Goal: Task Accomplishment & Management: Use online tool/utility

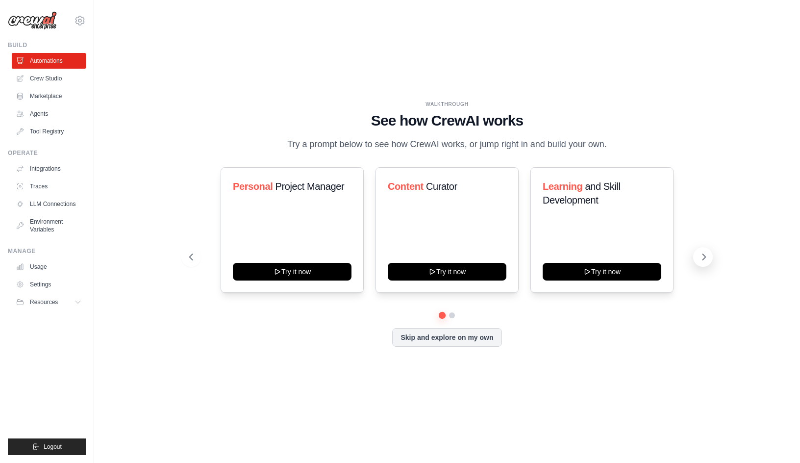
click at [703, 250] on button at bounding box center [703, 257] width 20 height 20
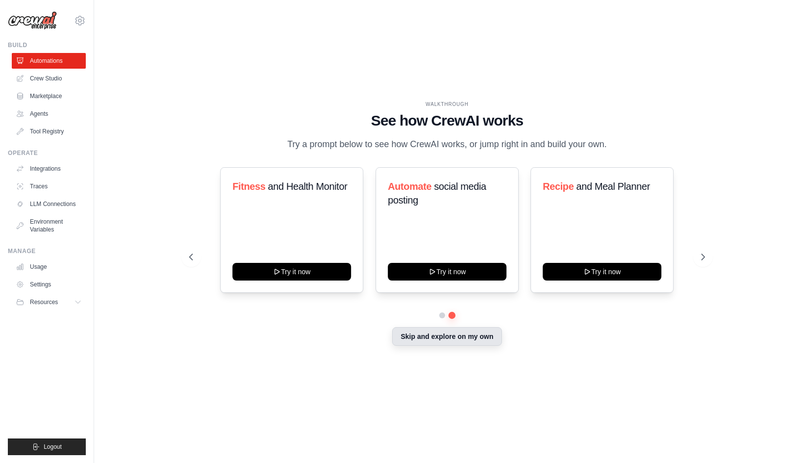
click at [446, 334] on button "Skip and explore on my own" at bounding box center [446, 336] width 109 height 19
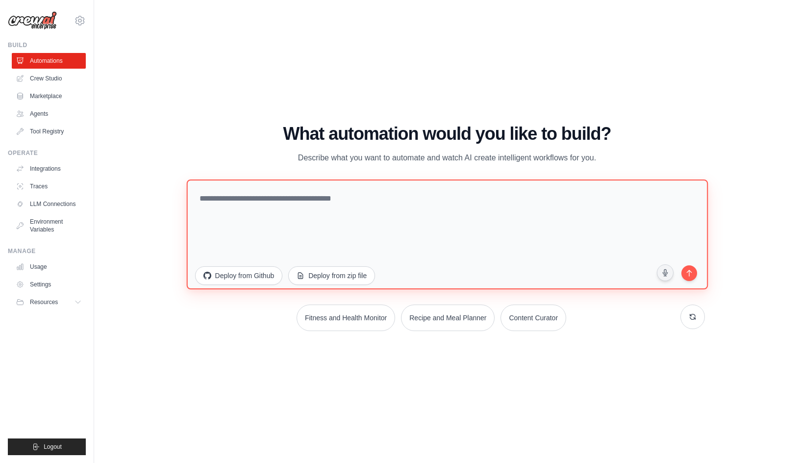
click at [306, 237] on textarea at bounding box center [446, 234] width 521 height 110
click at [235, 208] on textarea at bounding box center [446, 234] width 521 height 110
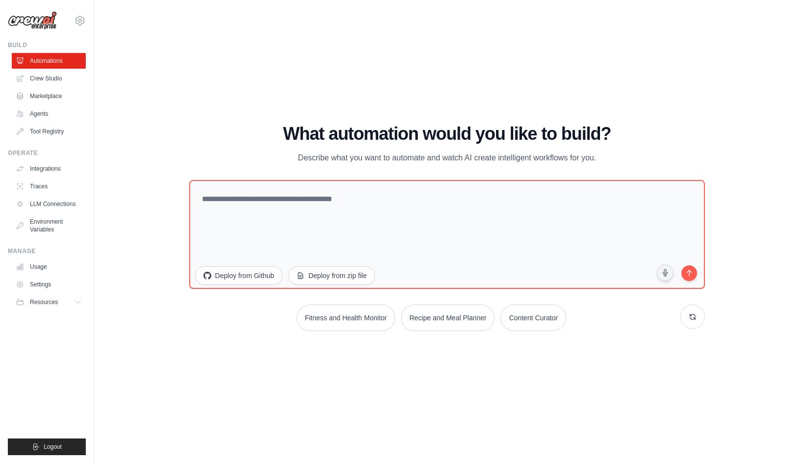
drag, startPoint x: 336, startPoint y: 168, endPoint x: 480, endPoint y: 192, distance: 146.6
click at [476, 168] on div "What automation would you like to build? Describe what you want to automate and…" at bounding box center [447, 227] width 516 height 207
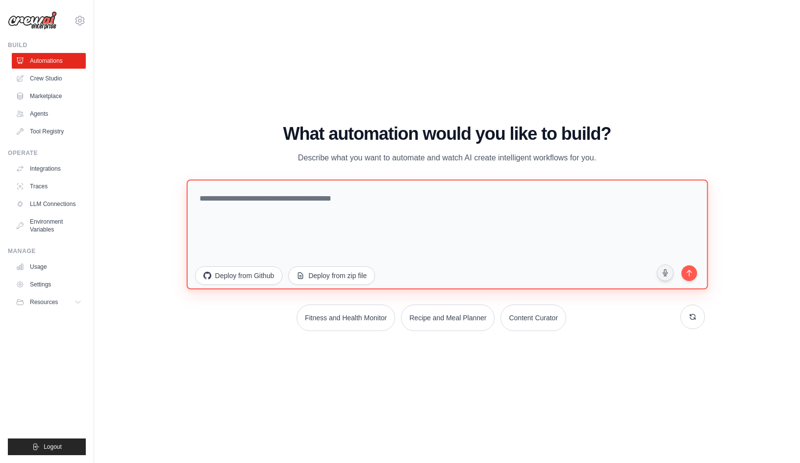
click at [468, 210] on textarea at bounding box center [446, 234] width 521 height 110
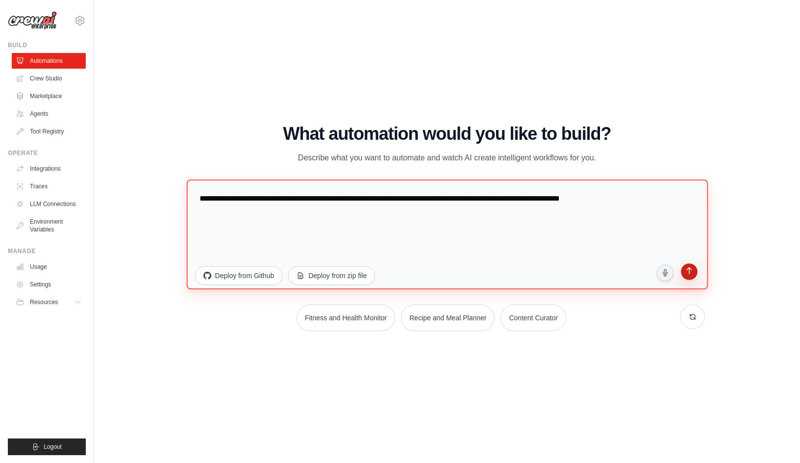
type textarea "**********"
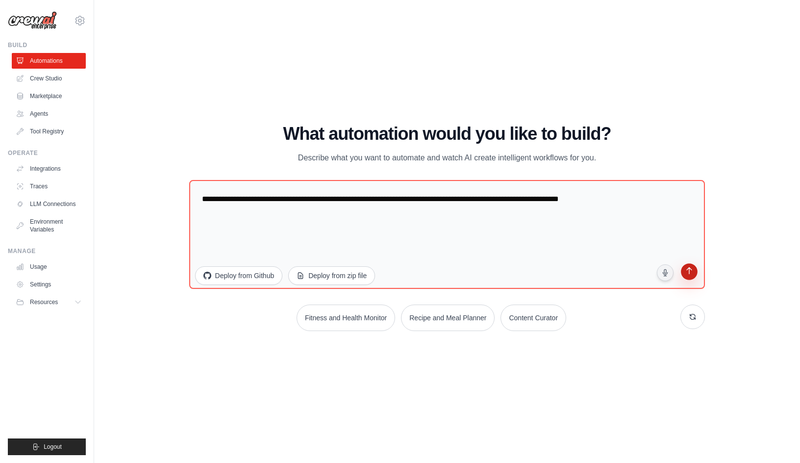
click at [691, 274] on icon "submit" at bounding box center [689, 271] width 9 height 9
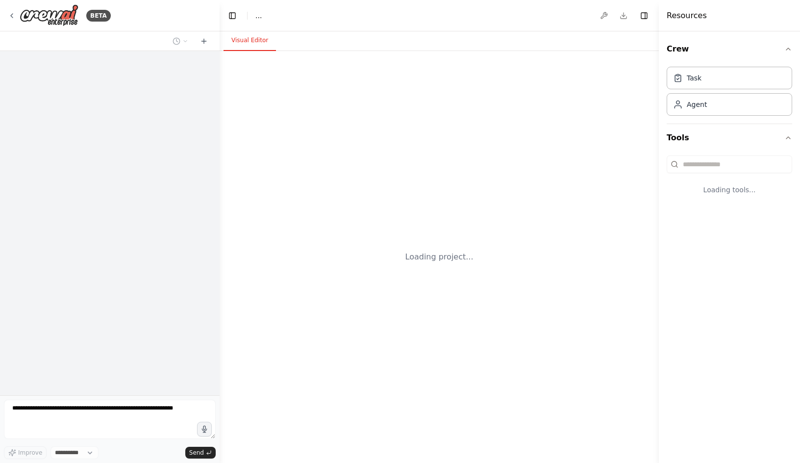
select select "****"
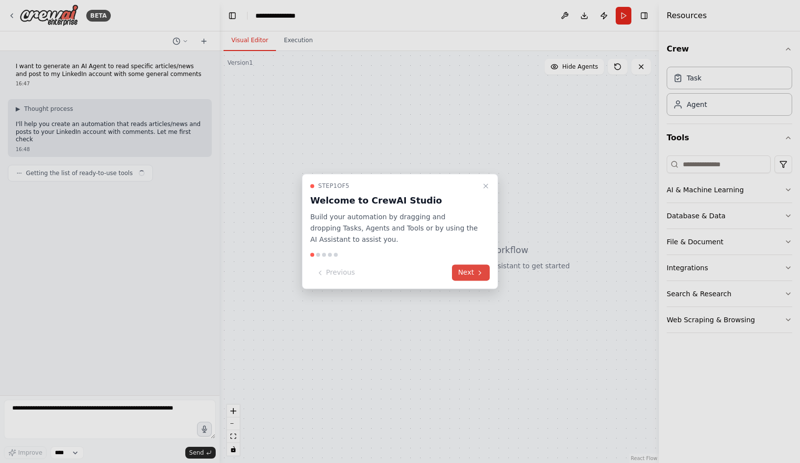
click at [482, 273] on icon at bounding box center [480, 273] width 8 height 8
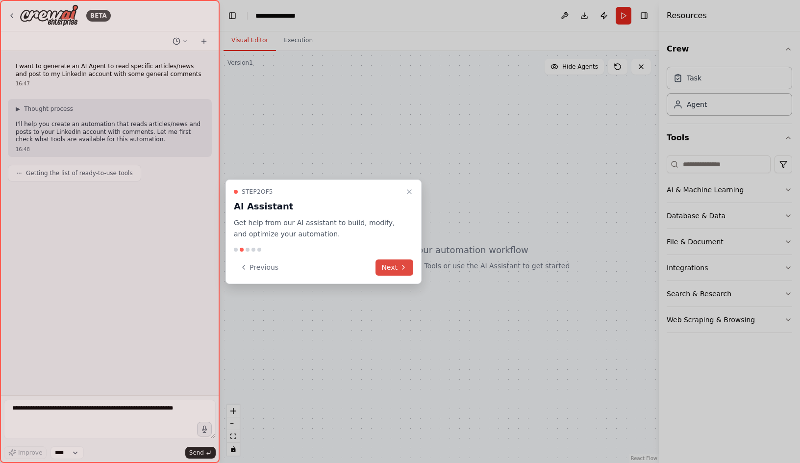
click at [402, 269] on icon at bounding box center [403, 267] width 8 height 8
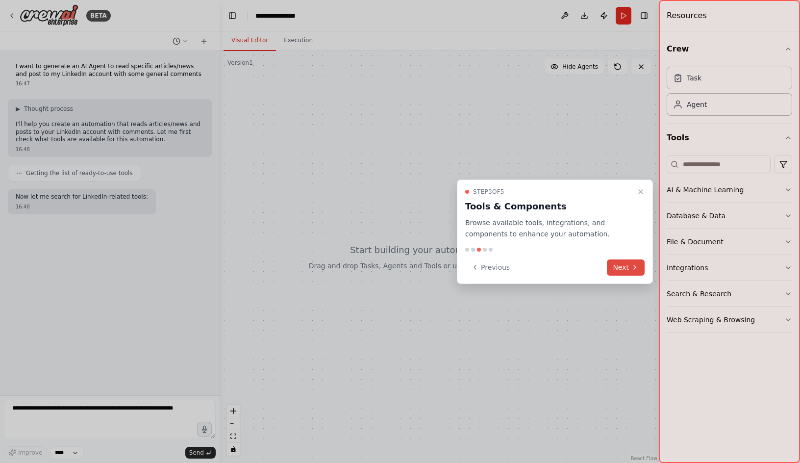
click at [616, 266] on button "Next" at bounding box center [626, 267] width 38 height 16
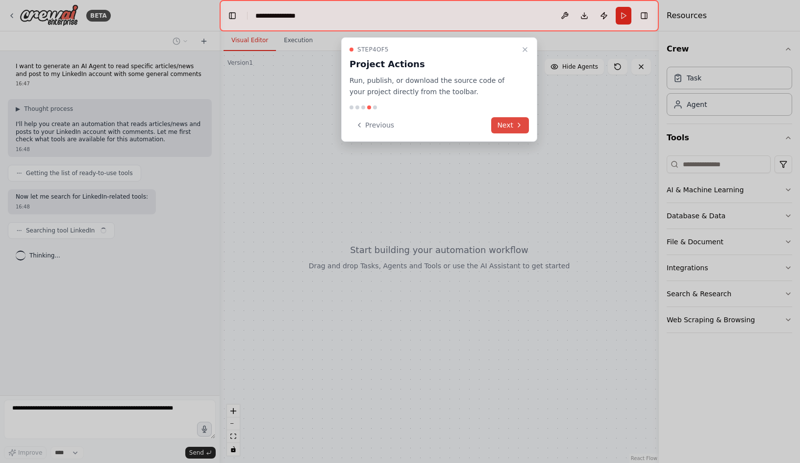
click at [497, 119] on button "Next" at bounding box center [510, 125] width 38 height 16
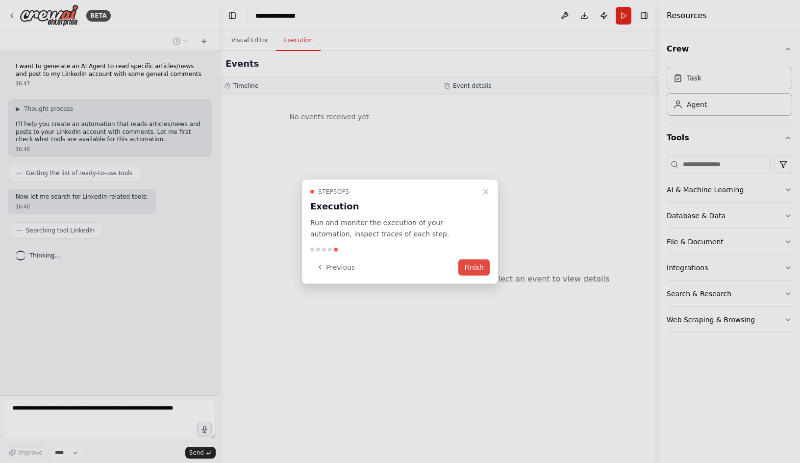
click at [481, 265] on button "Finish" at bounding box center [473, 267] width 31 height 16
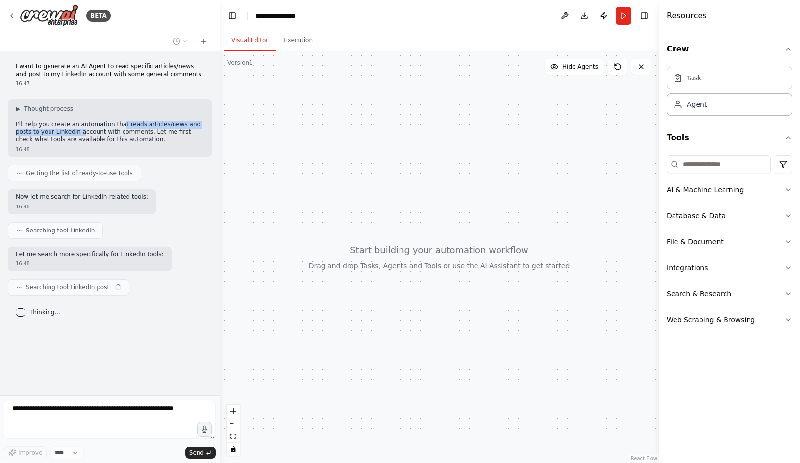
drag, startPoint x: 110, startPoint y: 128, endPoint x: 123, endPoint y: 128, distance: 13.2
click at [123, 128] on p "I'll help you create an automation that reads articles/news and posts to your L…" at bounding box center [110, 132] width 188 height 23
drag, startPoint x: 123, startPoint y: 128, endPoint x: 84, endPoint y: 145, distance: 42.4
click at [84, 146] on div "16:48" at bounding box center [110, 149] width 188 height 7
drag, startPoint x: 75, startPoint y: 196, endPoint x: 87, endPoint y: 194, distance: 12.4
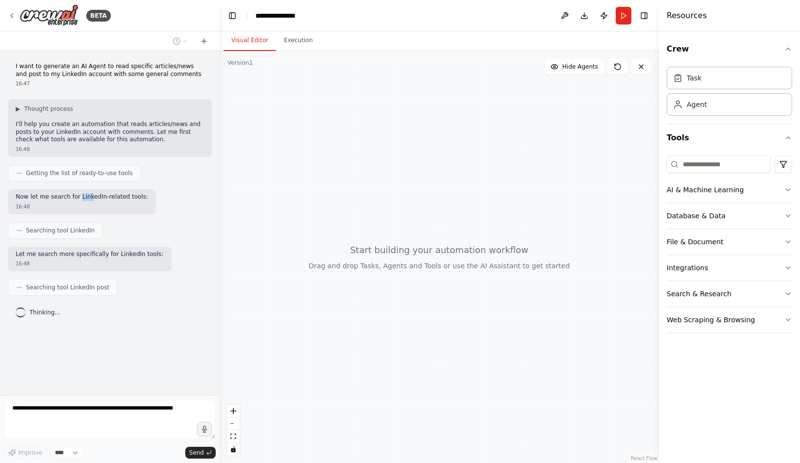
click at [87, 194] on p "Now let me search for LinkedIn-related tools:" at bounding box center [82, 197] width 132 height 8
drag, startPoint x: 87, startPoint y: 194, endPoint x: 61, endPoint y: 200, distance: 27.1
click at [61, 200] on p "Now let me search for LinkedIn-related tools:" at bounding box center [82, 197] width 132 height 8
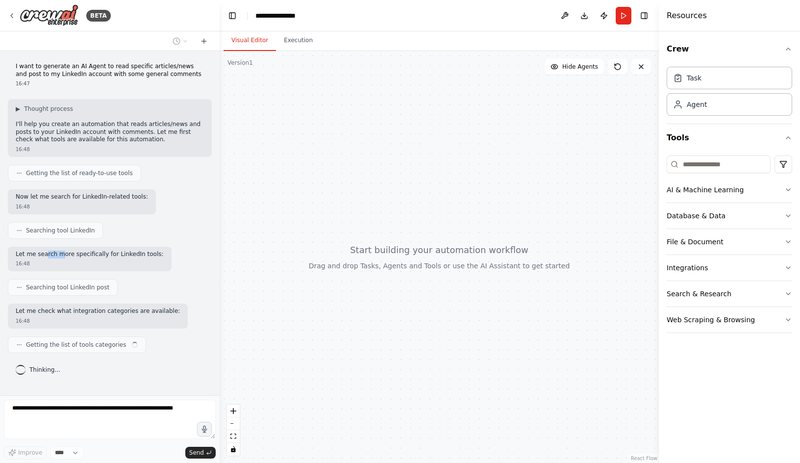
drag, startPoint x: 45, startPoint y: 253, endPoint x: 58, endPoint y: 252, distance: 13.7
click at [58, 252] on p "Let me search more specifically for LinkedIn tools:" at bounding box center [90, 254] width 148 height 8
click at [59, 252] on p "Let me search more specifically for LinkedIn tools:" at bounding box center [90, 254] width 148 height 8
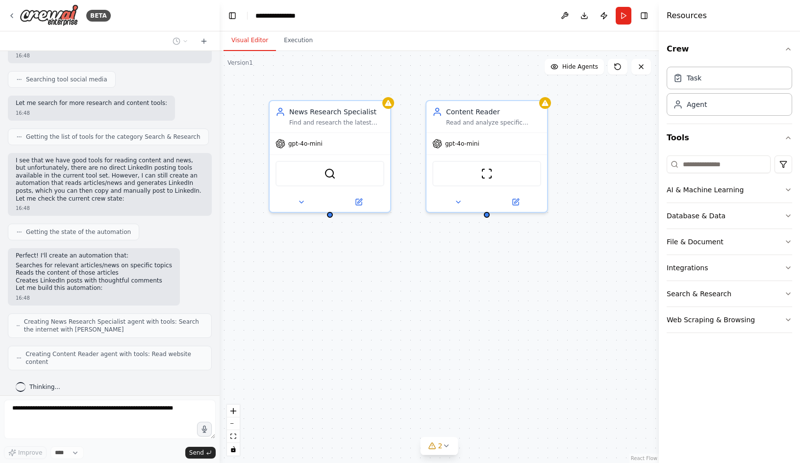
scroll to position [379, 0]
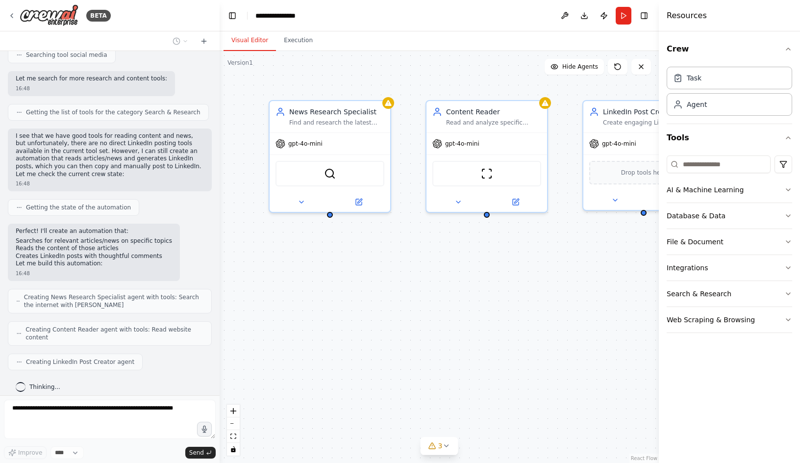
drag, startPoint x: 459, startPoint y: 279, endPoint x: 440, endPoint y: 283, distance: 19.4
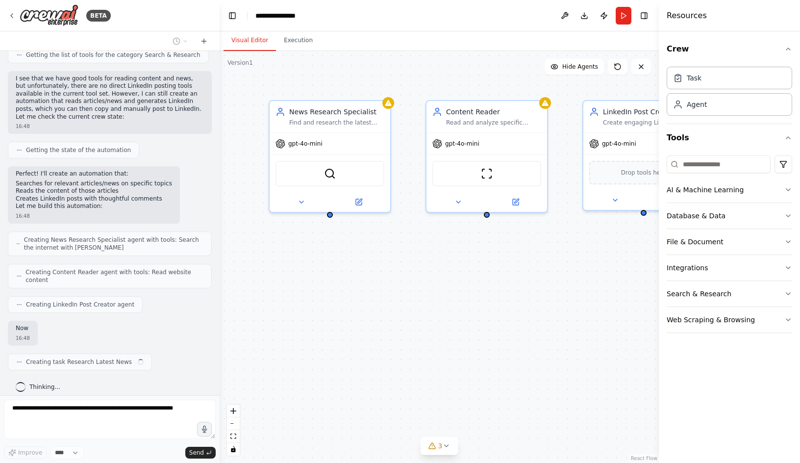
drag, startPoint x: 440, startPoint y: 283, endPoint x: 395, endPoint y: 297, distance: 46.8
click at [396, 297] on div "News Research Specialist Find and research the latest news articles about {topi…" at bounding box center [439, 257] width 439 height 412
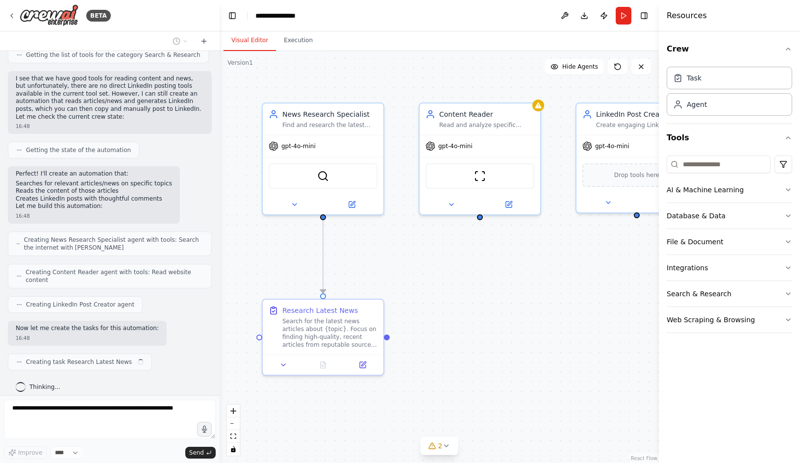
drag, startPoint x: 466, startPoint y: 290, endPoint x: 458, endPoint y: 293, distance: 8.2
click at [458, 293] on div ".deletable-edge-delete-btn { width: 20px; height: 20px; border: 0px solid #ffff…" at bounding box center [439, 257] width 439 height 412
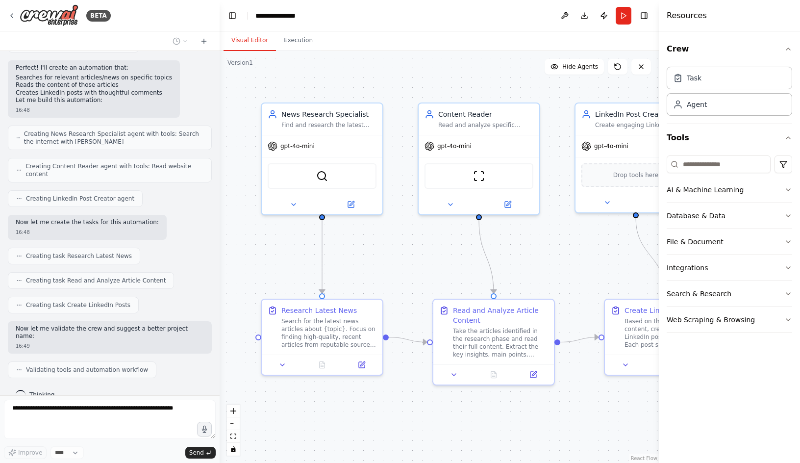
scroll to position [567, 0]
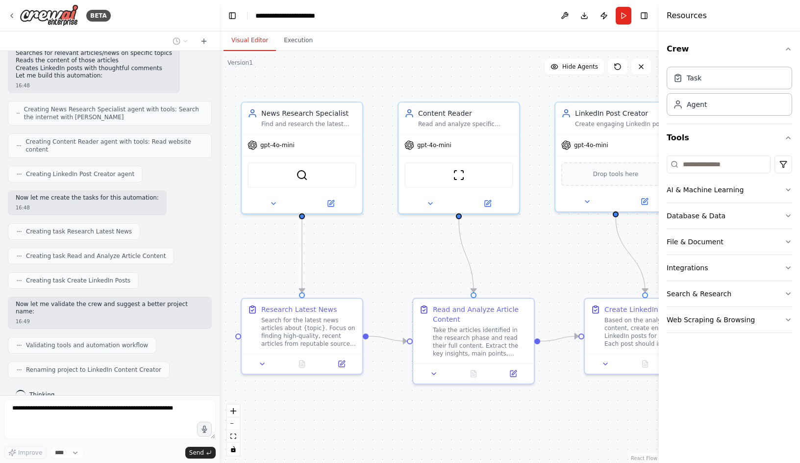
drag, startPoint x: 383, startPoint y: 260, endPoint x: 371, endPoint y: 259, distance: 12.8
click at [371, 259] on div ".deletable-edge-delete-btn { width: 20px; height: 20px; border: 0px solid #ffff…" at bounding box center [439, 257] width 439 height 412
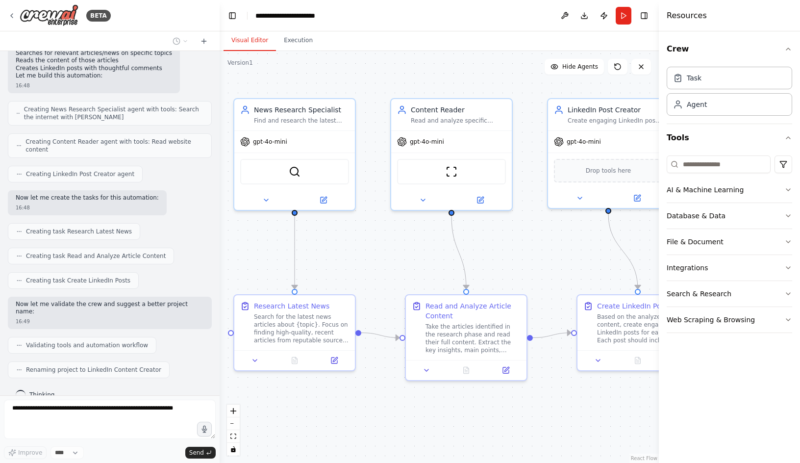
drag, startPoint x: 384, startPoint y: 269, endPoint x: 376, endPoint y: 266, distance: 8.1
click at [376, 266] on div ".deletable-edge-delete-btn { width: 20px; height: 20px; border: 0px solid #ffff…" at bounding box center [439, 257] width 439 height 412
drag, startPoint x: 385, startPoint y: 262, endPoint x: 380, endPoint y: 262, distance: 5.4
click at [380, 262] on div ".deletable-edge-delete-btn { width: 20px; height: 20px; border: 0px solid #ffff…" at bounding box center [439, 257] width 439 height 412
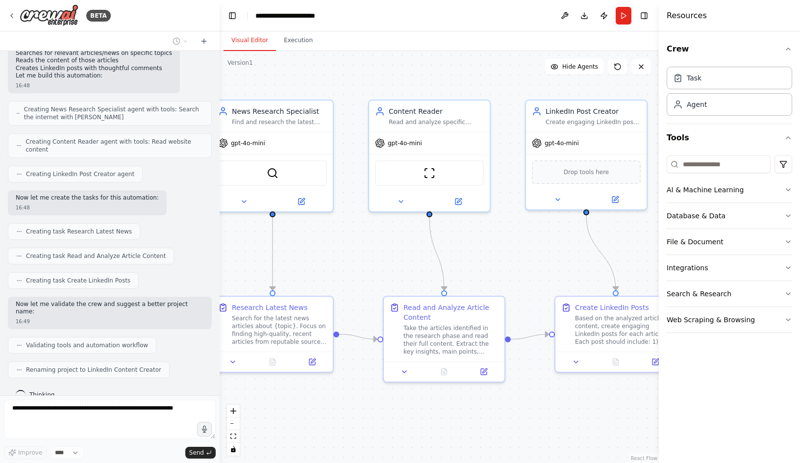
drag, startPoint x: 382, startPoint y: 265, endPoint x: 366, endPoint y: 267, distance: 16.8
click at [366, 267] on div ".deletable-edge-delete-btn { width: 20px; height: 20px; border: 0px solid #ffff…" at bounding box center [439, 257] width 439 height 412
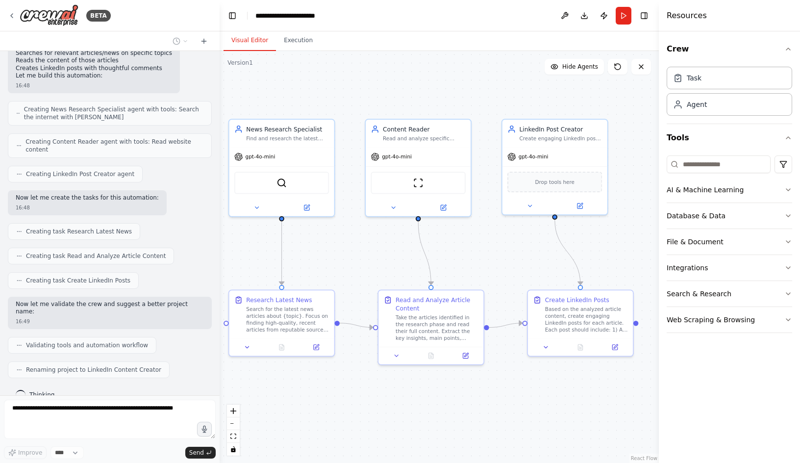
click at [523, 267] on div ".deletable-edge-delete-btn { width: 20px; height: 20px; border: 0px solid #ffff…" at bounding box center [439, 257] width 439 height 412
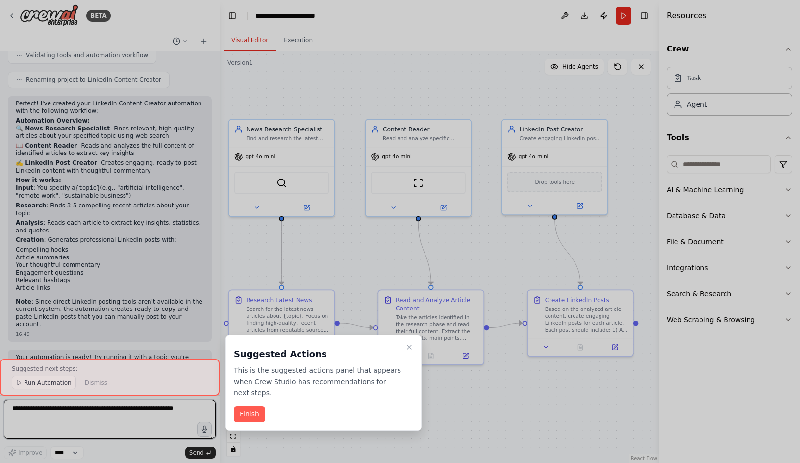
scroll to position [864, 0]
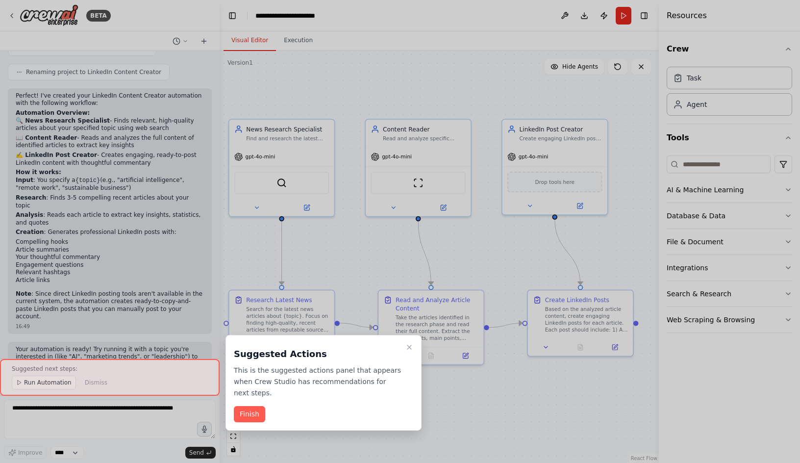
drag, startPoint x: 247, startPoint y: 404, endPoint x: 238, endPoint y: 397, distance: 11.3
click at [247, 406] on button "Finish" at bounding box center [249, 414] width 31 height 16
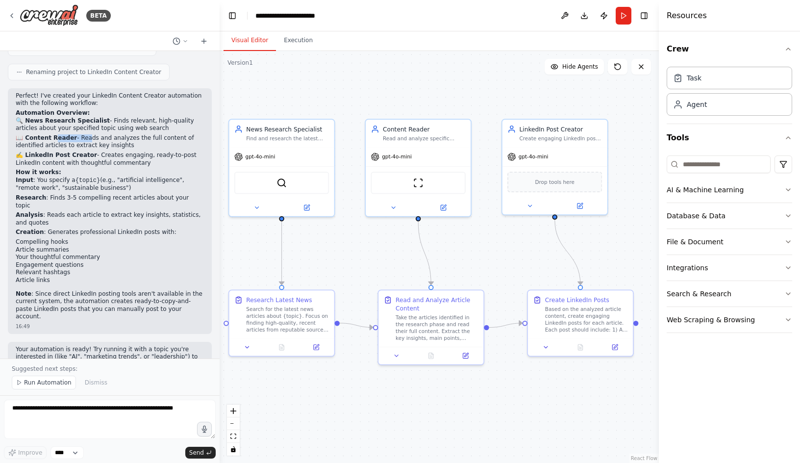
drag, startPoint x: 71, startPoint y: 121, endPoint x: 80, endPoint y: 121, distance: 9.3
click at [80, 134] on p "📖 Content Reader - Reads and analyzes the full content of identified articles t…" at bounding box center [110, 141] width 188 height 15
drag, startPoint x: 80, startPoint y: 121, endPoint x: 100, endPoint y: 144, distance: 30.9
click at [100, 151] on p "✍️ LinkedIn Post Creator - Creates engaging, ready-to-post LinkedIn content wit…" at bounding box center [110, 158] width 188 height 15
click at [133, 134] on p "📖 Content Reader - Reads and analyzes the full content of identified articles t…" at bounding box center [110, 141] width 188 height 15
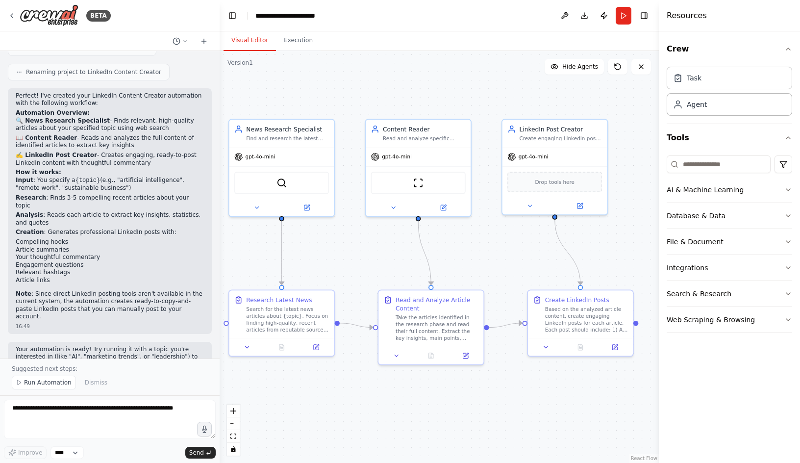
drag, startPoint x: 133, startPoint y: 124, endPoint x: 124, endPoint y: 152, distance: 29.6
click at [124, 152] on div "Perfect! I've created your LinkedIn Content Creator automation with the followi…" at bounding box center [110, 206] width 188 height 228
click at [52, 290] on p "Note : Since direct LinkedIn posting tools aren't available in the current syst…" at bounding box center [110, 305] width 188 height 30
drag, startPoint x: 52, startPoint y: 278, endPoint x: 56, endPoint y: 286, distance: 9.4
click at [56, 290] on p "Note : Since direct LinkedIn posting tools aren't available in the current syst…" at bounding box center [110, 305] width 188 height 30
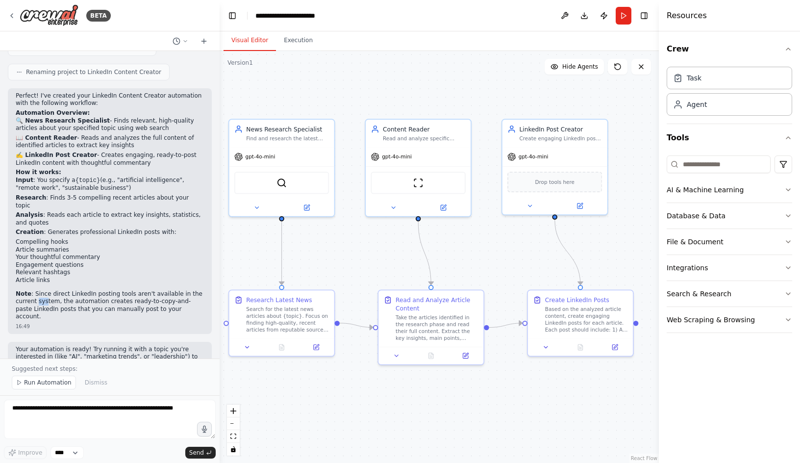
drag, startPoint x: 36, startPoint y: 279, endPoint x: 44, endPoint y: 279, distance: 7.4
click at [44, 290] on p "Note : Since direct LinkedIn posting tools aren't available in the current syst…" at bounding box center [110, 305] width 188 height 30
drag, startPoint x: 44, startPoint y: 279, endPoint x: 61, endPoint y: 278, distance: 17.7
click at [61, 290] on p "Note : Since direct LinkedIn posting tools aren't available in the current syst…" at bounding box center [110, 305] width 188 height 30
click at [43, 290] on p "Note : Since direct LinkedIn posting tools aren't available in the current syst…" at bounding box center [110, 305] width 188 height 30
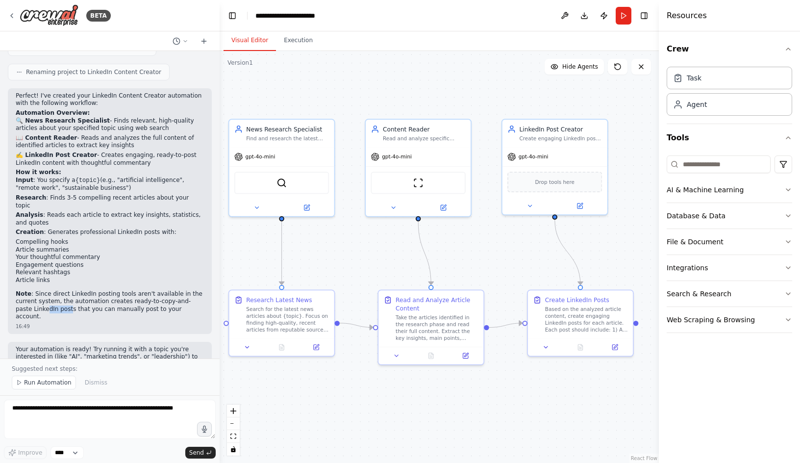
drag, startPoint x: 31, startPoint y: 289, endPoint x: 55, endPoint y: 287, distance: 24.1
click at [55, 290] on p "Note : Since direct LinkedIn posting tools aren't available in the current syst…" at bounding box center [110, 305] width 188 height 30
drag, startPoint x: 30, startPoint y: 320, endPoint x: 44, endPoint y: 323, distance: 14.4
click at [44, 346] on p "Your automation is ready! Try running it with a topic you're interested in (lik…" at bounding box center [110, 361] width 188 height 30
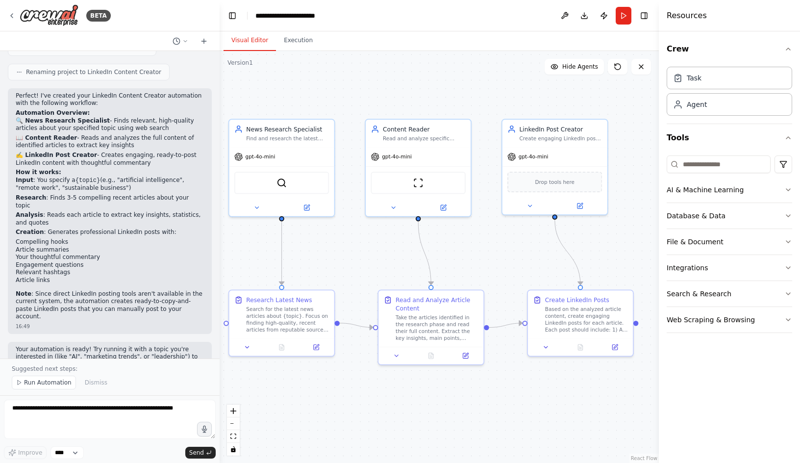
drag, startPoint x: 44, startPoint y: 323, endPoint x: 49, endPoint y: 330, distance: 8.8
click at [49, 346] on p "Your automation is ready! Try running it with a topic you're interested in (lik…" at bounding box center [110, 361] width 188 height 30
click at [83, 346] on p "Your automation is ready! Try running it with a topic you're interested in (lik…" at bounding box center [110, 361] width 188 height 30
drag, startPoint x: 103, startPoint y: 324, endPoint x: 108, endPoint y: 325, distance: 5.0
click at [108, 346] on p "Your automation is ready! Try running it with a topic you're interested in (lik…" at bounding box center [110, 361] width 188 height 30
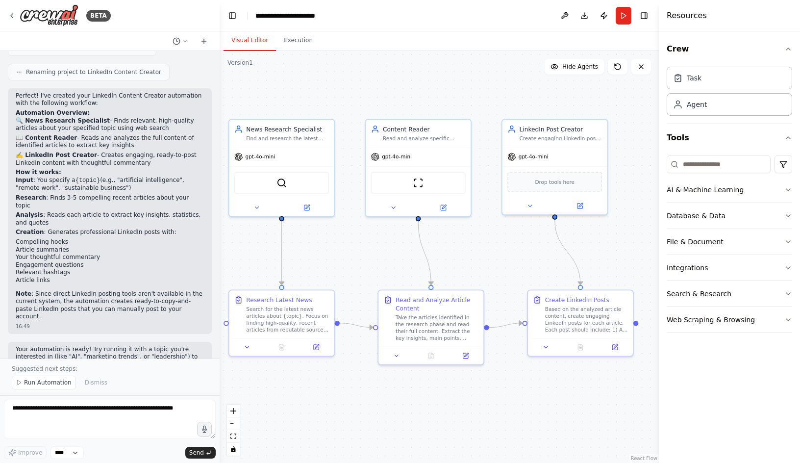
drag, startPoint x: 108, startPoint y: 325, endPoint x: 138, endPoint y: 327, distance: 30.5
click at [138, 346] on p "Your automation is ready! Try running it with a topic you're interested in (lik…" at bounding box center [110, 361] width 188 height 30
click at [57, 346] on p "Your automation is ready! Try running it with a topic you're interested in (lik…" at bounding box center [110, 361] width 188 height 30
click at [76, 346] on p "Your automation is ready! Try running it with a topic you're interested in (lik…" at bounding box center [110, 361] width 188 height 30
click at [280, 182] on img at bounding box center [281, 181] width 10 height 10
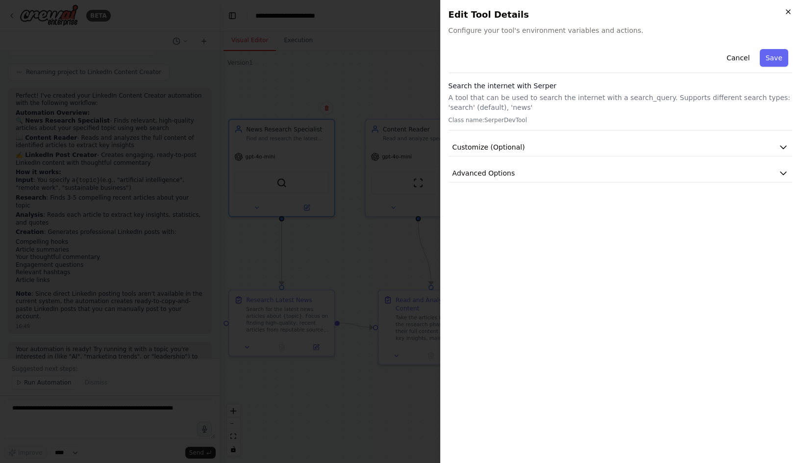
click at [790, 11] on icon "button" at bounding box center [788, 12] width 8 height 8
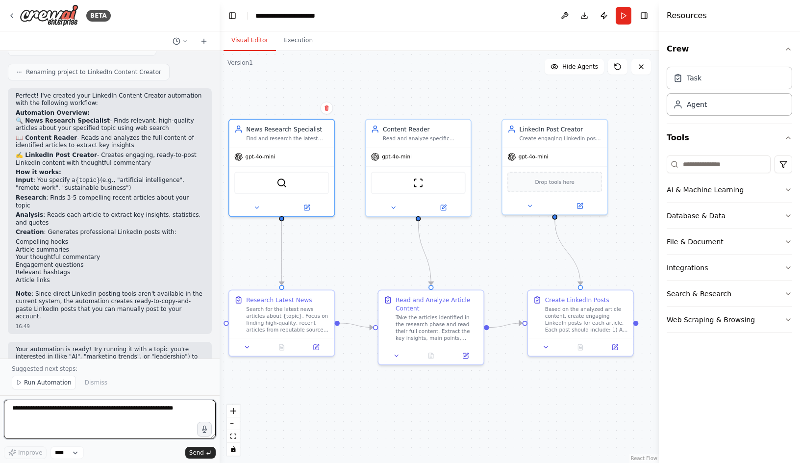
click at [48, 412] on textarea at bounding box center [110, 418] width 212 height 39
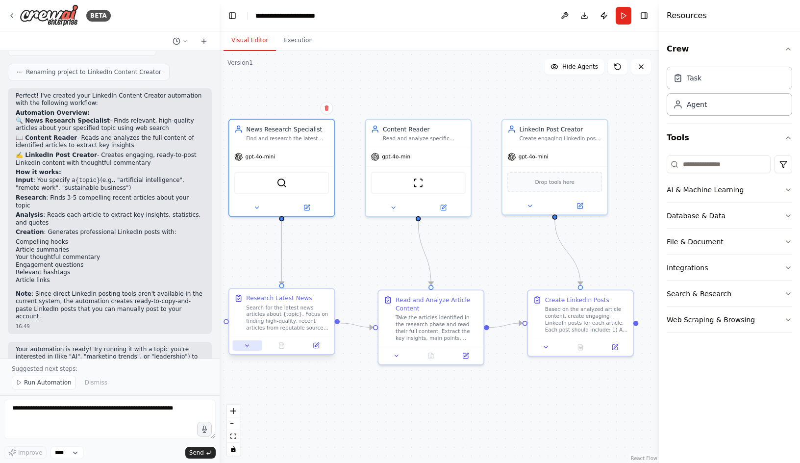
click at [247, 346] on icon at bounding box center [247, 345] width 7 height 7
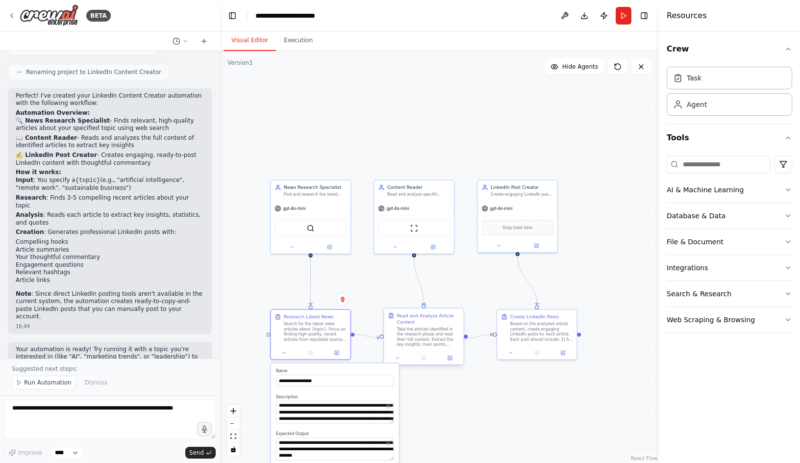
drag, startPoint x: 455, startPoint y: 405, endPoint x: 437, endPoint y: 320, distance: 87.2
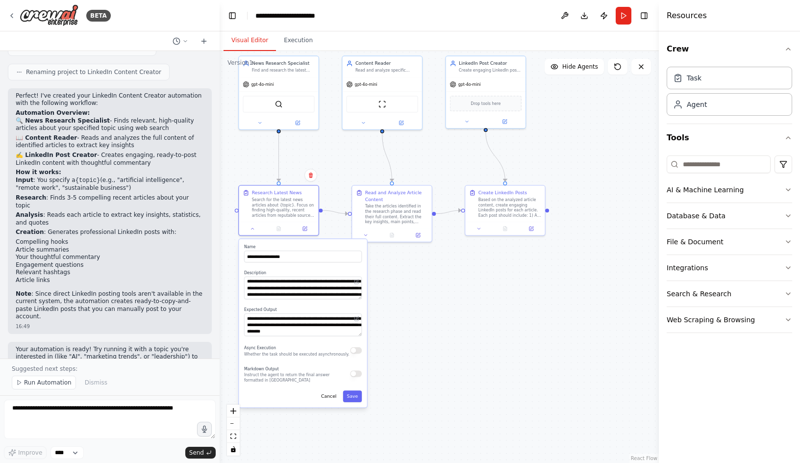
drag, startPoint x: 437, startPoint y: 320, endPoint x: 422, endPoint y: 286, distance: 37.5
click at [422, 286] on div ".deletable-edge-delete-btn { width: 20px; height: 20px; border: 0px solid #ffff…" at bounding box center [439, 257] width 439 height 412
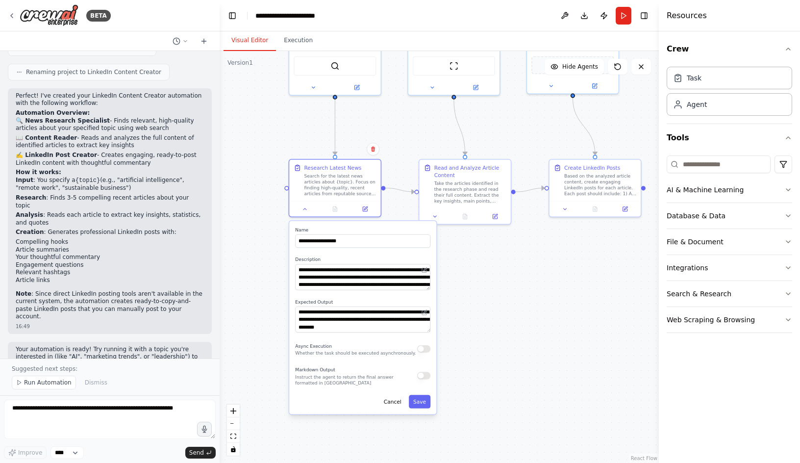
drag, startPoint x: 485, startPoint y: 297, endPoint x: 511, endPoint y: 299, distance: 26.1
click at [511, 299] on div ".deletable-edge-delete-btn { width: 20px; height: 20px; border: 0px solid #ffff…" at bounding box center [439, 257] width 439 height 412
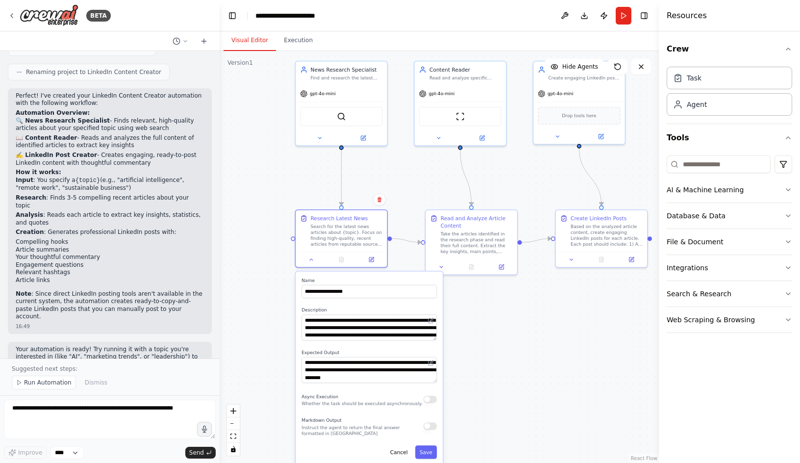
drag, startPoint x: 495, startPoint y: 321, endPoint x: 496, endPoint y: 328, distance: 7.9
click at [496, 328] on div ".deletable-edge-delete-btn { width: 20px; height: 20px; border: 0px solid #ffff…" at bounding box center [439, 257] width 439 height 412
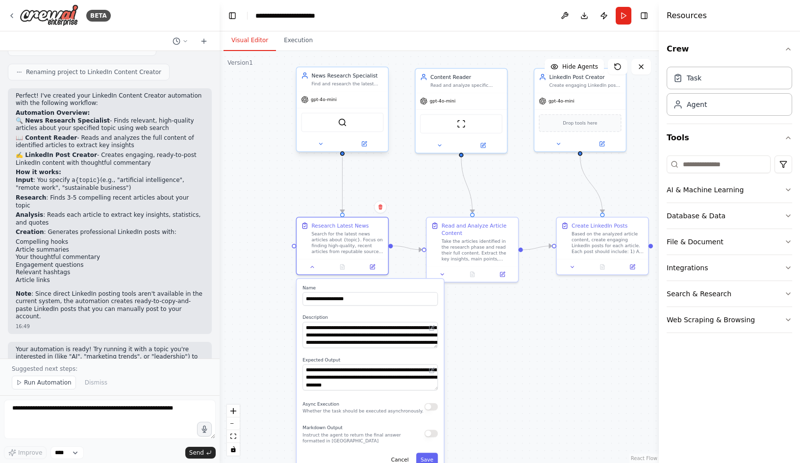
click at [320, 101] on span "gpt-4o-mini" at bounding box center [324, 100] width 26 height 6
click at [261, 177] on div ".deletable-edge-delete-btn { width: 20px; height: 20px; border: 0px solid #ffff…" at bounding box center [439, 257] width 439 height 412
click at [71, 457] on select "****" at bounding box center [66, 452] width 33 height 13
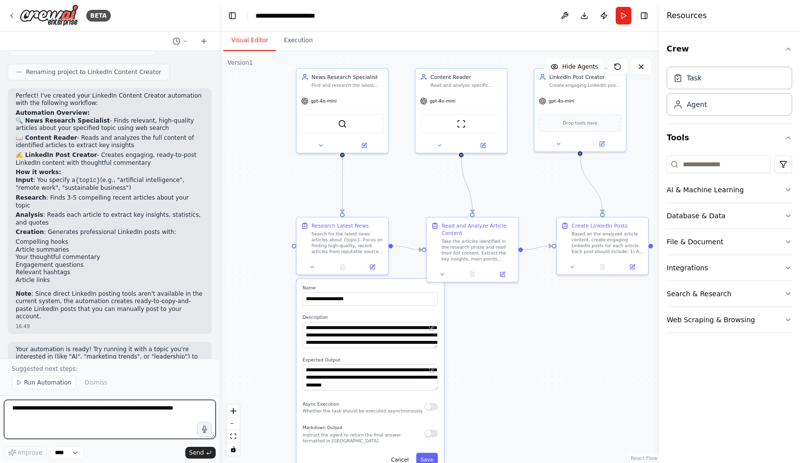
click at [23, 434] on textarea at bounding box center [110, 418] width 212 height 39
click at [32, 417] on textarea at bounding box center [110, 418] width 212 height 39
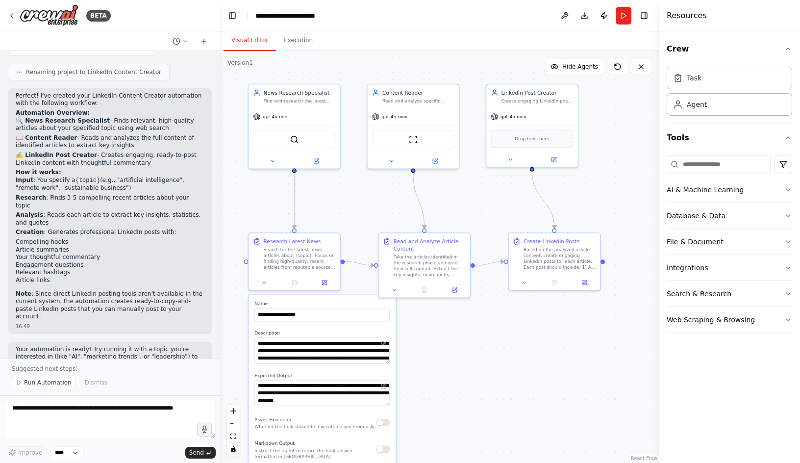
drag, startPoint x: 245, startPoint y: 349, endPoint x: 195, endPoint y: 385, distance: 61.8
click at [195, 385] on div "BETA I want to generate an AI Agent to read specific articles/news and post to …" at bounding box center [400, 231] width 800 height 463
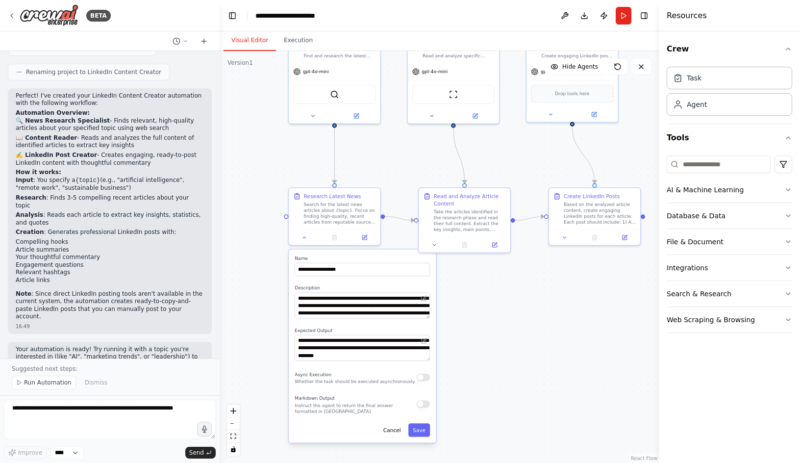
drag, startPoint x: 622, startPoint y: 137, endPoint x: 663, endPoint y: 91, distance: 61.5
click at [663, 91] on div "BETA I want to generate an AI Agent to read specific articles/news and post to …" at bounding box center [400, 231] width 800 height 463
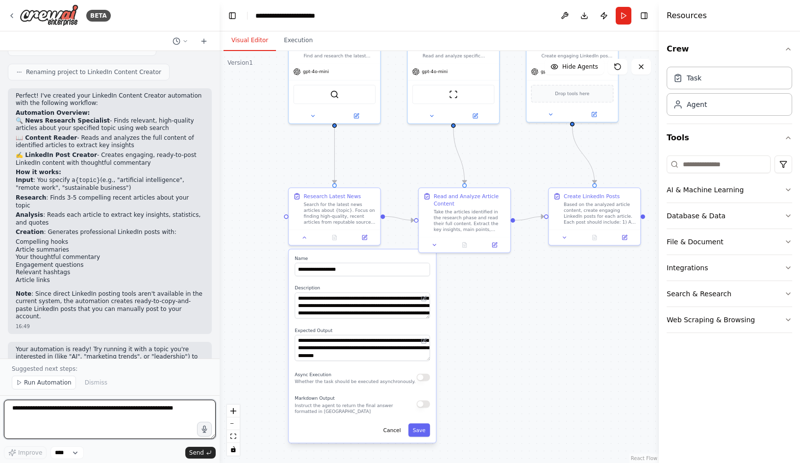
click at [49, 407] on textarea at bounding box center [110, 418] width 212 height 39
type textarea "**********"
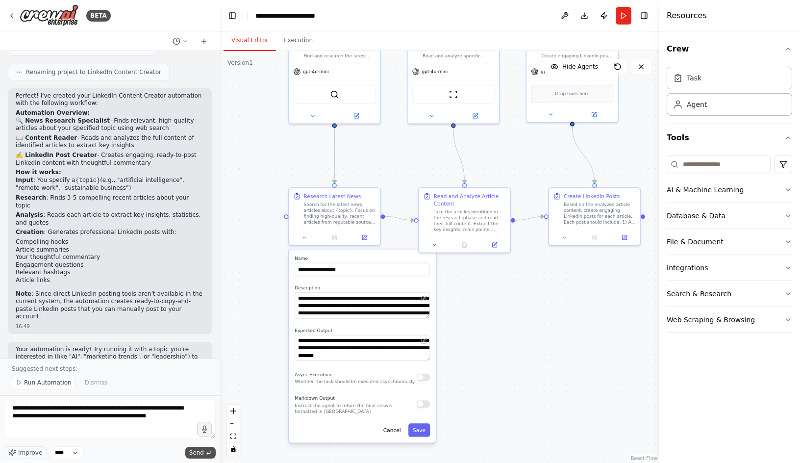
click at [203, 450] on span "Send" at bounding box center [196, 452] width 15 height 8
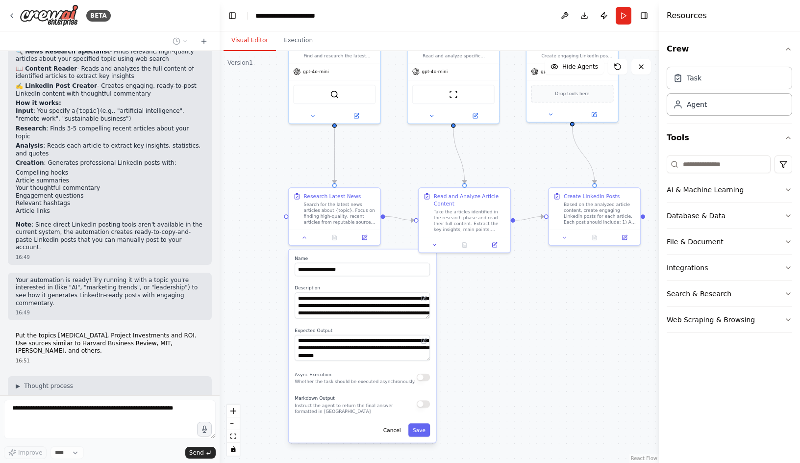
scroll to position [1016, 0]
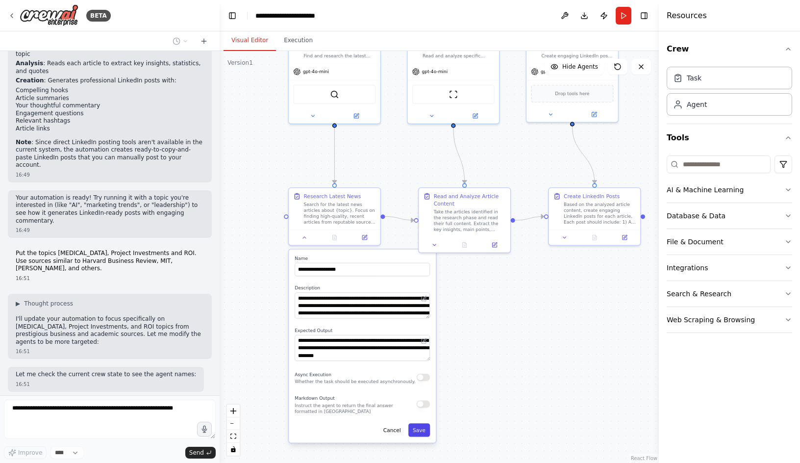
click at [417, 430] on button "Save" at bounding box center [419, 429] width 22 height 13
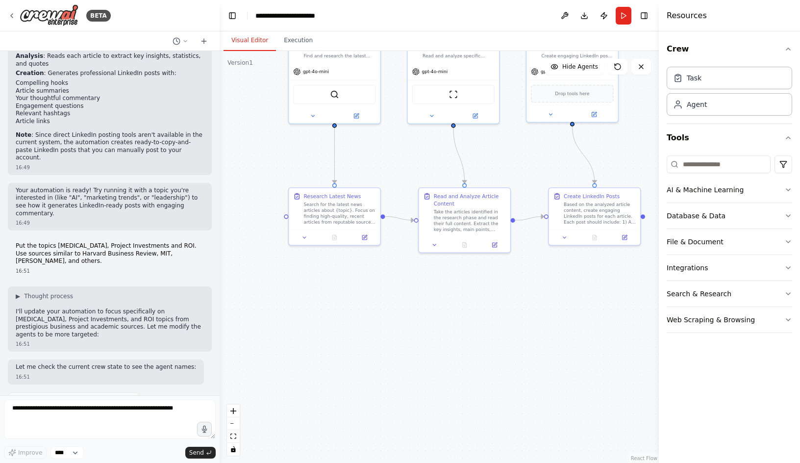
scroll to position [1081, 0]
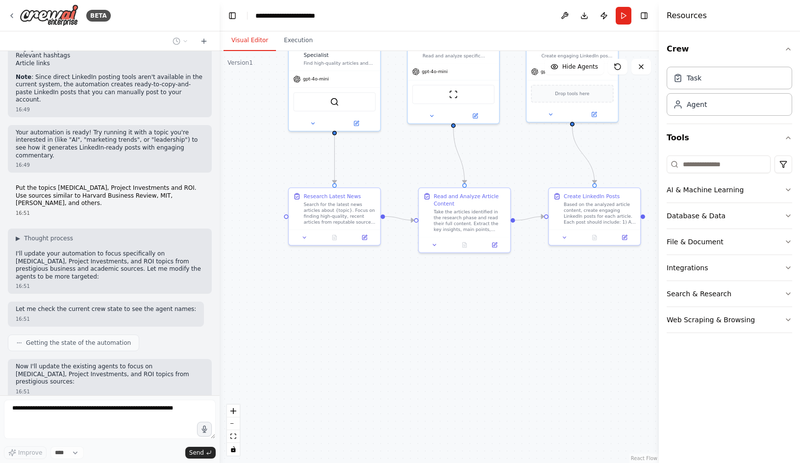
click at [149, 363] on p "Now I'll update the existing agents to focus on CAPEX, Project Investments, and…" at bounding box center [110, 374] width 188 height 23
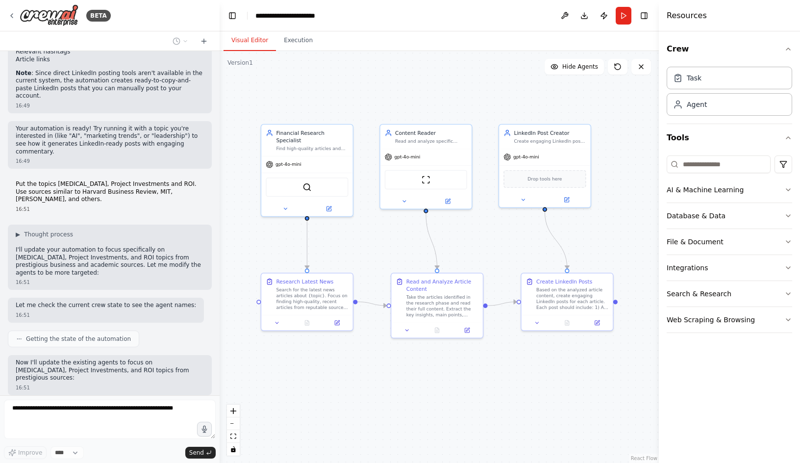
drag, startPoint x: 279, startPoint y: 317, endPoint x: 251, endPoint y: 402, distance: 89.7
click at [251, 402] on div ".deletable-edge-delete-btn { width: 20px; height: 20px; border: 0px solid #ffff…" at bounding box center [439, 257] width 439 height 412
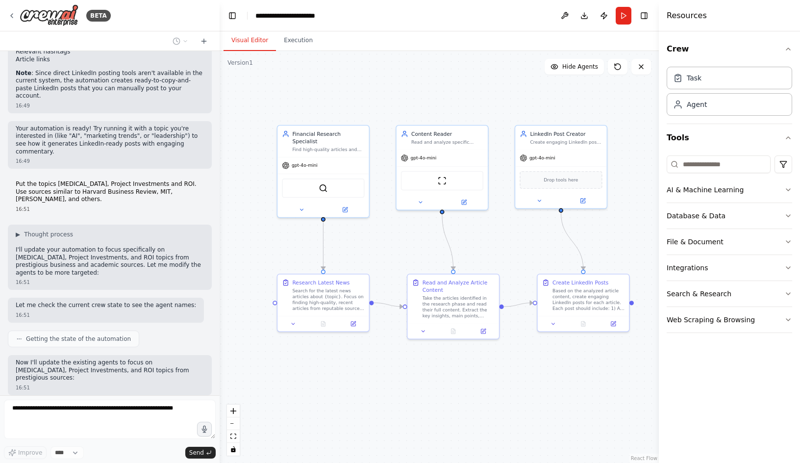
drag, startPoint x: 271, startPoint y: 391, endPoint x: 285, endPoint y: 393, distance: 14.3
click at [285, 393] on div ".deletable-edge-delete-btn { width: 20px; height: 20px; border: 0px solid #ffff…" at bounding box center [439, 257] width 439 height 412
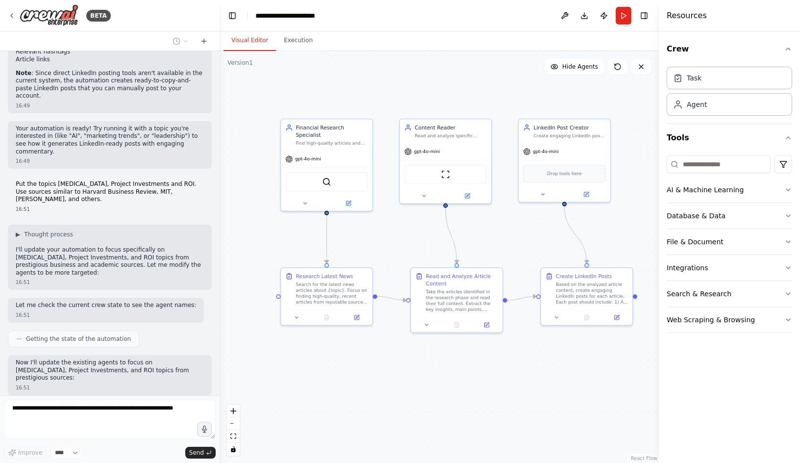
drag, startPoint x: 367, startPoint y: 100, endPoint x: 367, endPoint y: 94, distance: 6.9
click at [367, 94] on div ".deletable-edge-delete-btn { width: 20px; height: 20px; border: 0px solid #ffff…" at bounding box center [439, 257] width 439 height 412
click at [362, 93] on div ".deletable-edge-delete-btn { width: 20px; height: 20px; border: 0px solid #ffff…" at bounding box center [439, 257] width 439 height 412
drag, startPoint x: 363, startPoint y: 124, endPoint x: 444, endPoint y: 81, distance: 91.4
click at [438, 82] on div ".deletable-edge-delete-btn { width: 20px; height: 20px; border: 0px solid #ffff…" at bounding box center [439, 257] width 439 height 412
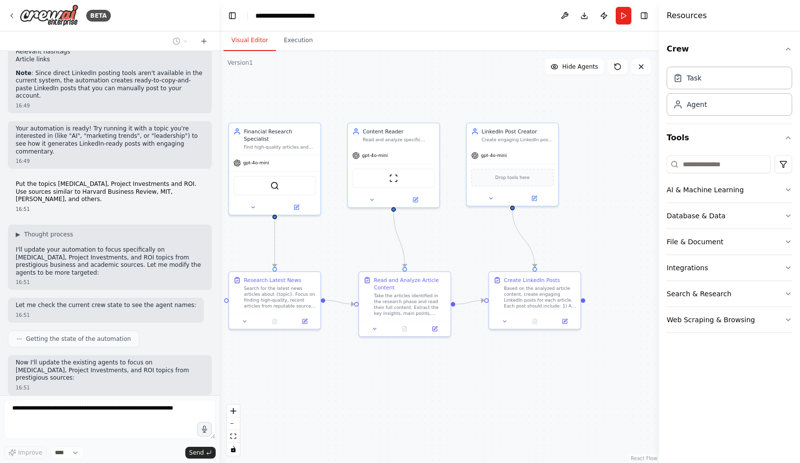
drag, startPoint x: 410, startPoint y: 92, endPoint x: 396, endPoint y: 92, distance: 14.7
click at [396, 92] on div ".deletable-edge-delete-btn { width: 20px; height: 20px; border: 0px solid #ffff…" at bounding box center [439, 257] width 439 height 412
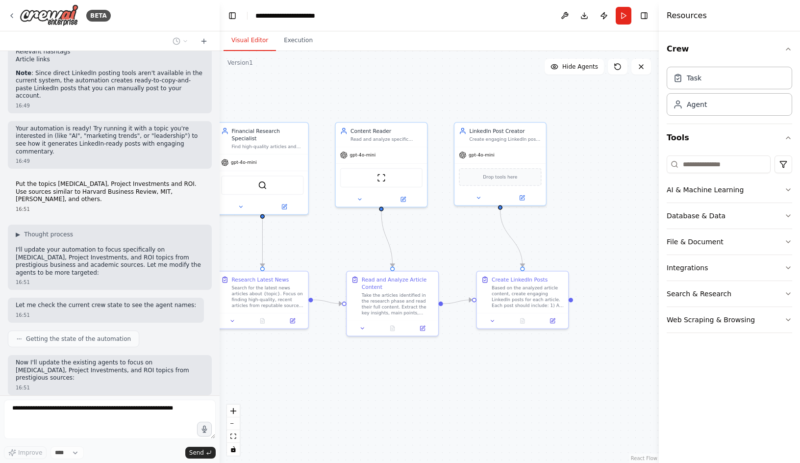
drag, startPoint x: 474, startPoint y: 101, endPoint x: 503, endPoint y: 105, distance: 29.7
click at [500, 99] on div ".deletable-edge-delete-btn { width: 20px; height: 20px; border: 0px solid #ffff…" at bounding box center [439, 257] width 439 height 412
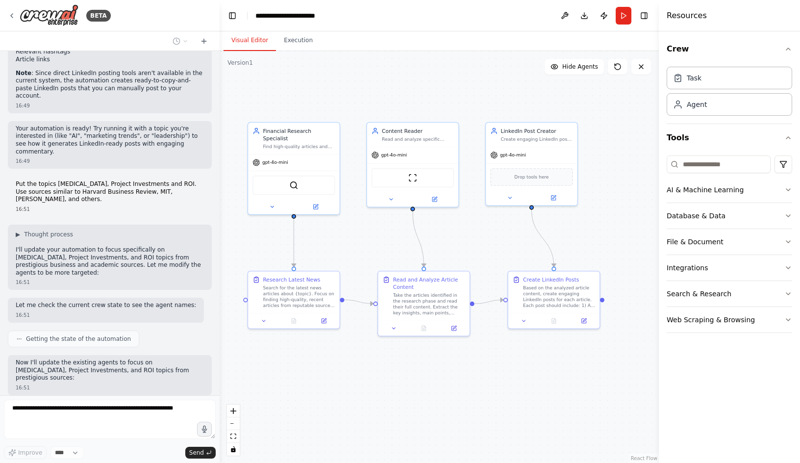
drag, startPoint x: 507, startPoint y: 104, endPoint x: 512, endPoint y: 105, distance: 5.5
click at [512, 105] on div ".deletable-edge-delete-btn { width: 20px; height: 20px; border: 0px solid #ffff…" at bounding box center [439, 257] width 439 height 412
click at [486, 96] on div ".deletable-edge-delete-btn { width: 20px; height: 20px; border: 0px solid #ffff…" at bounding box center [439, 257] width 439 height 412
click at [488, 393] on div ".deletable-edge-delete-btn { width: 20px; height: 20px; border: 0px solid #ffff…" at bounding box center [439, 257] width 439 height 412
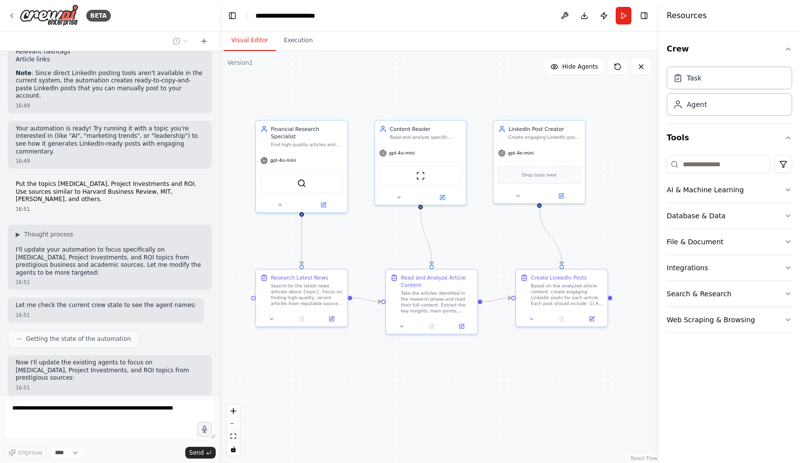
click at [481, 400] on div ".deletable-edge-delete-btn { width: 20px; height: 20px; border: 0px solid #ffff…" at bounding box center [439, 257] width 439 height 412
drag, startPoint x: 163, startPoint y: 373, endPoint x: 168, endPoint y: 370, distance: 5.7
click at [164, 431] on div "Thinking..." at bounding box center [110, 440] width 204 height 18
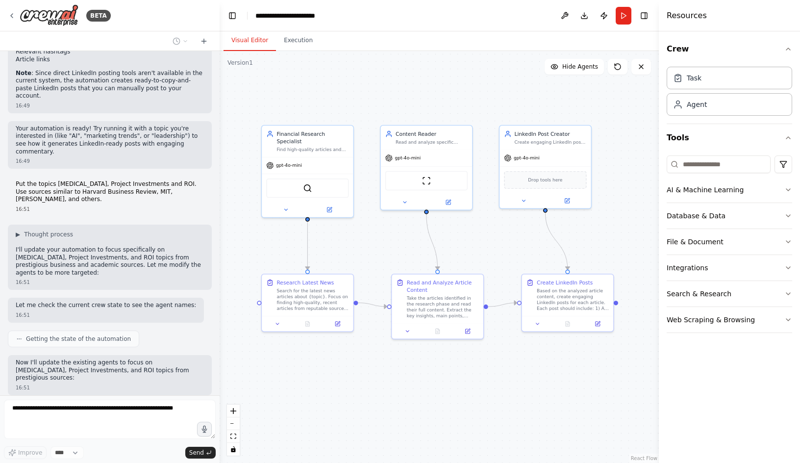
drag, startPoint x: 255, startPoint y: 256, endPoint x: 260, endPoint y: 261, distance: 7.3
click at [260, 261] on div ".deletable-edge-delete-btn { width: 20px; height: 20px; border: 0px solid #ffff…" at bounding box center [439, 257] width 439 height 412
click at [299, 145] on div "Find high-quality articles and insights about CAPEX, Project Investments, and R…" at bounding box center [312, 148] width 72 height 6
click at [284, 205] on icon at bounding box center [286, 208] width 6 height 6
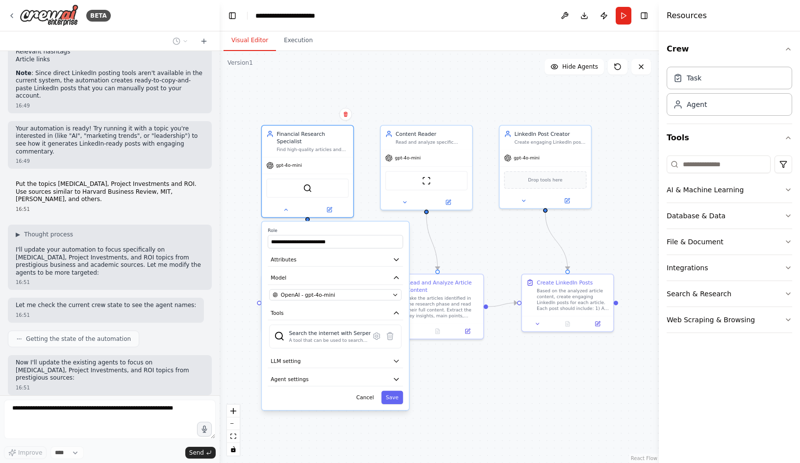
click at [250, 303] on div ".deletable-edge-delete-btn { width: 20px; height: 20px; border: 0px solid #ffff…" at bounding box center [439, 257] width 439 height 412
click at [92, 393] on div "I want to generate an AI Agent to read specific articles/news and post to my Li…" at bounding box center [110, 223] width 220 height 344
click at [6, 379] on div "I want to generate an AI Agent to read specific articles/news and post to my Li…" at bounding box center [110, 223] width 220 height 344
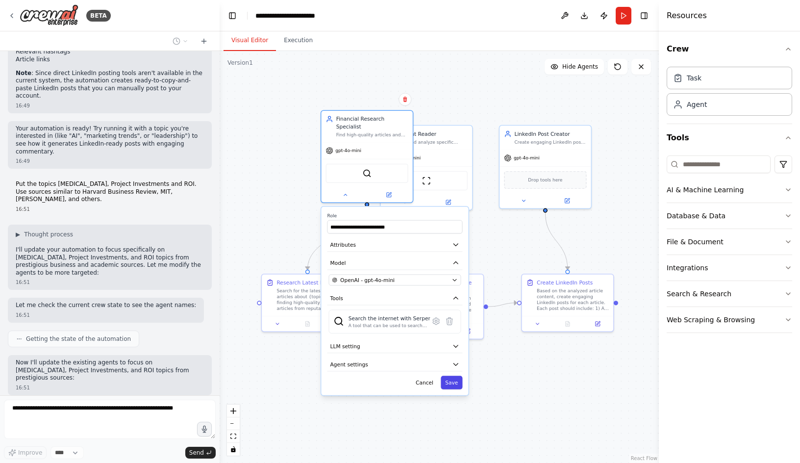
drag, startPoint x: 397, startPoint y: 385, endPoint x: 457, endPoint y: 371, distance: 60.9
click at [457, 375] on button "Save" at bounding box center [452, 381] width 22 height 13
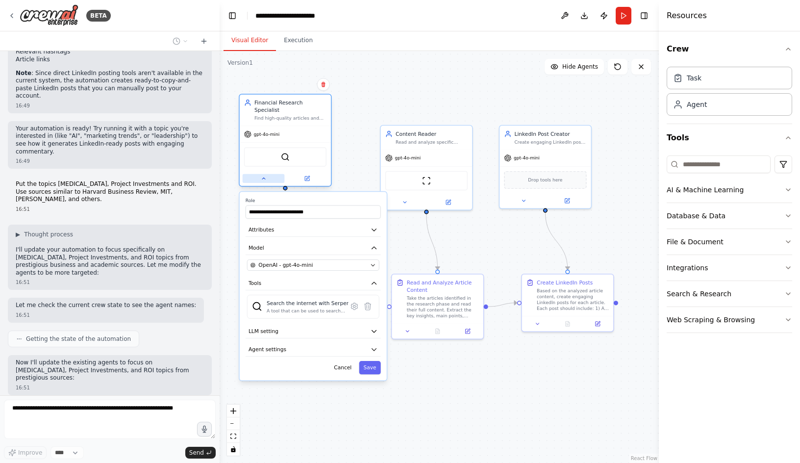
drag, startPoint x: 342, startPoint y: 185, endPoint x: 260, endPoint y: 170, distance: 83.7
click at [260, 174] on button at bounding box center [264, 178] width 42 height 9
click at [336, 422] on div ".deletable-edge-delete-btn { width: 20px; height: 20px; border: 0px solid #ffff…" at bounding box center [439, 257] width 439 height 412
click at [350, 361] on button "Cancel" at bounding box center [342, 367] width 26 height 13
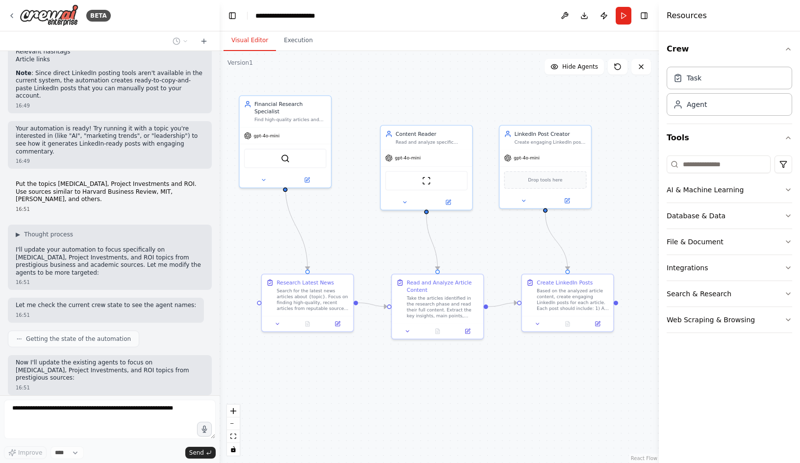
click at [305, 377] on div ".deletable-edge-delete-btn { width: 20px; height: 20px; border: 0px solid #ffff…" at bounding box center [439, 257] width 439 height 412
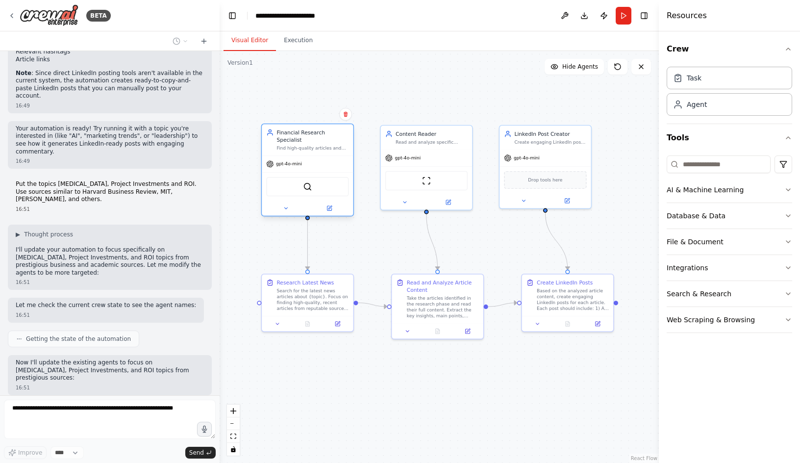
drag, startPoint x: 305, startPoint y: 161, endPoint x: 324, endPoint y: 190, distance: 34.7
click at [324, 190] on div "SerperDevTool" at bounding box center [307, 186] width 91 height 28
click at [307, 411] on div ".deletable-edge-delete-btn { width: 20px; height: 20px; border: 0px solid #ffff…" at bounding box center [439, 257] width 439 height 412
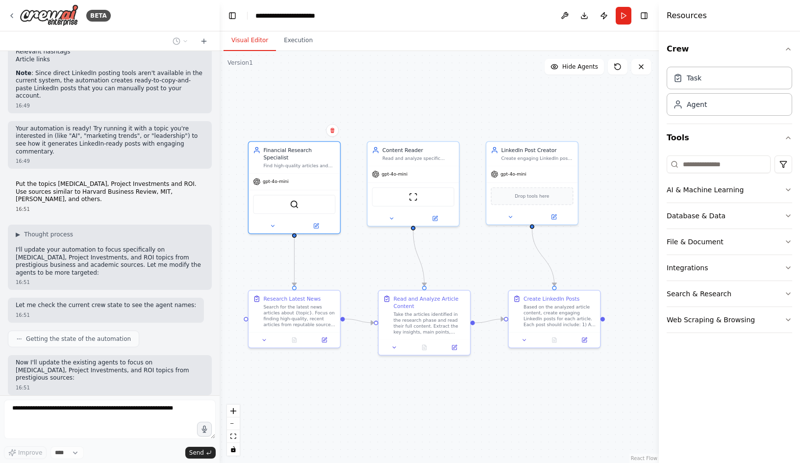
drag, startPoint x: 323, startPoint y: 373, endPoint x: 310, endPoint y: 390, distance: 21.6
click at [310, 390] on div ".deletable-edge-delete-btn { width: 20px; height: 20px; border: 0px solid #ffff…" at bounding box center [439, 257] width 439 height 412
click at [624, 18] on button "Run" at bounding box center [624, 16] width 16 height 18
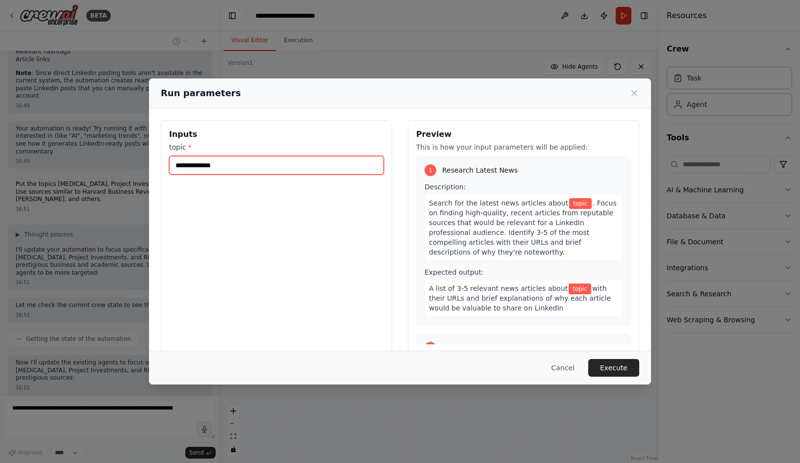
click at [210, 168] on input "topic *" at bounding box center [276, 165] width 215 height 19
type input "**********"
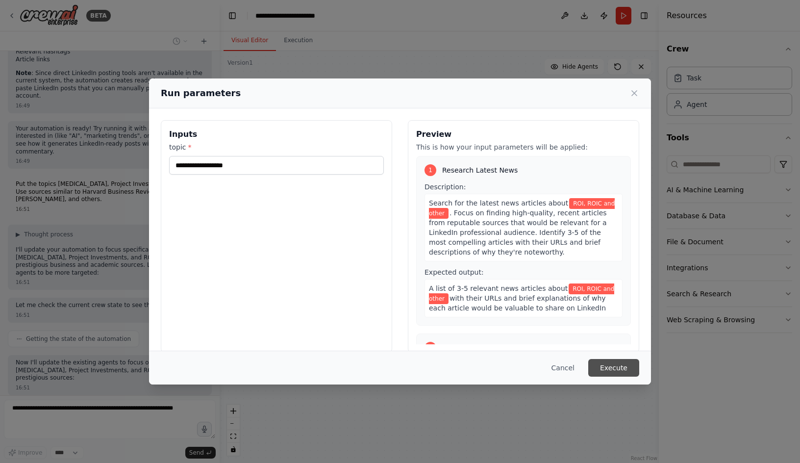
click at [613, 374] on button "Execute" at bounding box center [613, 368] width 51 height 18
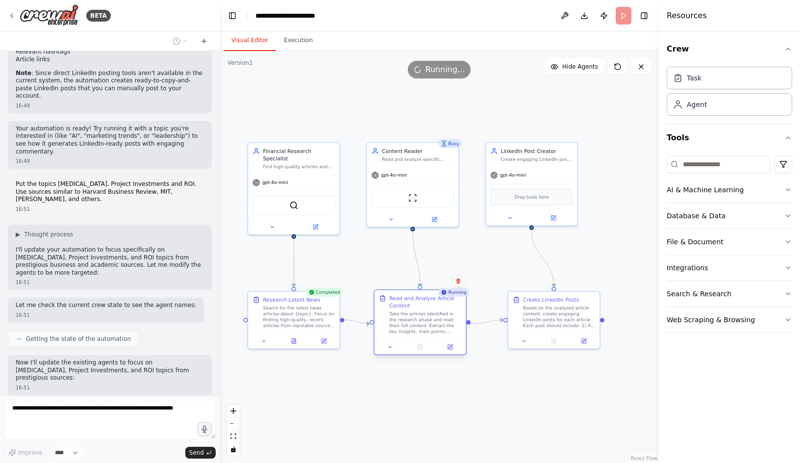
drag, startPoint x: 427, startPoint y: 307, endPoint x: 419, endPoint y: 303, distance: 8.8
click at [419, 303] on div "Read and Analyze Article Content" at bounding box center [425, 302] width 72 height 15
click at [396, 394] on div ".deletable-edge-delete-btn { width: 20px; height: 20px; border: 0px solid #ffff…" at bounding box center [439, 257] width 439 height 412
click at [300, 324] on div "Search for the latest news articles about {topic}. Focus on finding high-qualit…" at bounding box center [299, 315] width 72 height 24
click at [294, 340] on icon at bounding box center [294, 340] width 2 height 0
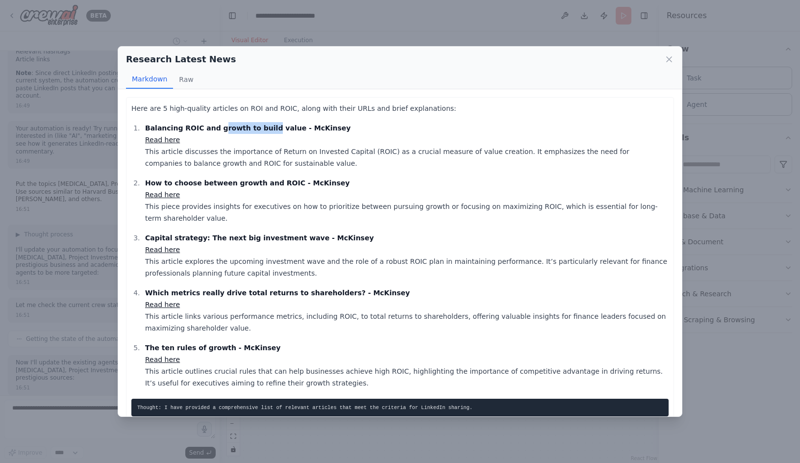
drag, startPoint x: 212, startPoint y: 127, endPoint x: 257, endPoint y: 129, distance: 45.6
click at [257, 129] on strong "Balancing ROIC and growth to build value - McKinsey" at bounding box center [248, 128] width 206 height 8
drag, startPoint x: 257, startPoint y: 129, endPoint x: 197, endPoint y: 156, distance: 66.2
click at [197, 156] on p "Balancing ROIC and growth to build value - McKinsey Read here This article disc…" at bounding box center [406, 145] width 523 height 47
drag, startPoint x: 229, startPoint y: 127, endPoint x: 247, endPoint y: 126, distance: 17.2
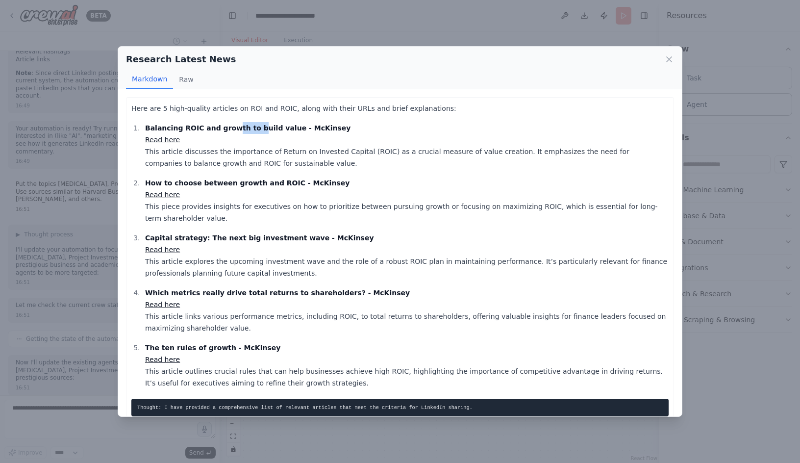
click at [247, 126] on strong "Balancing ROIC and growth to build value - McKinsey" at bounding box center [248, 128] width 206 height 8
drag, startPoint x: 247, startPoint y: 126, endPoint x: 271, endPoint y: 156, distance: 38.7
click at [271, 156] on p "Balancing ROIC and growth to build value - McKinsey Read here This article disc…" at bounding box center [406, 145] width 523 height 47
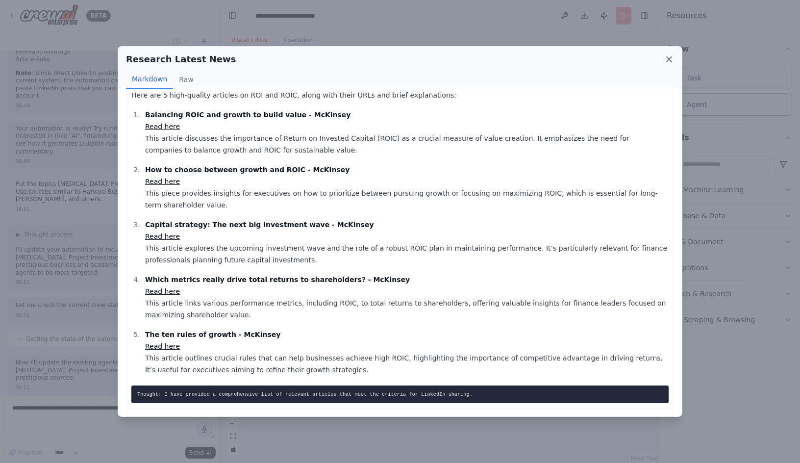
click at [666, 58] on icon at bounding box center [669, 59] width 10 height 10
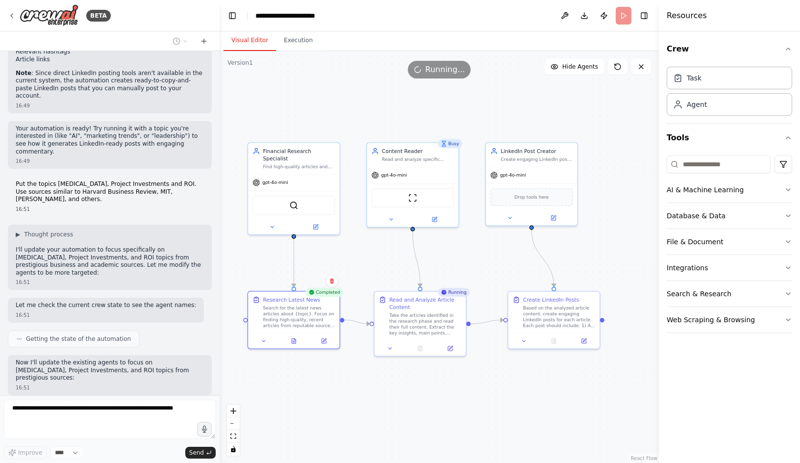
click at [347, 381] on div ".deletable-edge-delete-btn { width: 20px; height: 20px; border: 0px solid #ffff…" at bounding box center [439, 257] width 439 height 412
click at [323, 412] on div ".deletable-edge-delete-btn { width: 20px; height: 20px; border: 0px solid #ffff…" at bounding box center [439, 257] width 439 height 412
click at [452, 297] on div "Read and Analyze Article Content" at bounding box center [425, 302] width 72 height 15
drag, startPoint x: 432, startPoint y: 320, endPoint x: 425, endPoint y: 321, distance: 6.9
click at [425, 321] on div "Take the articles identified in the research phase and read their full content.…" at bounding box center [418, 323] width 72 height 24
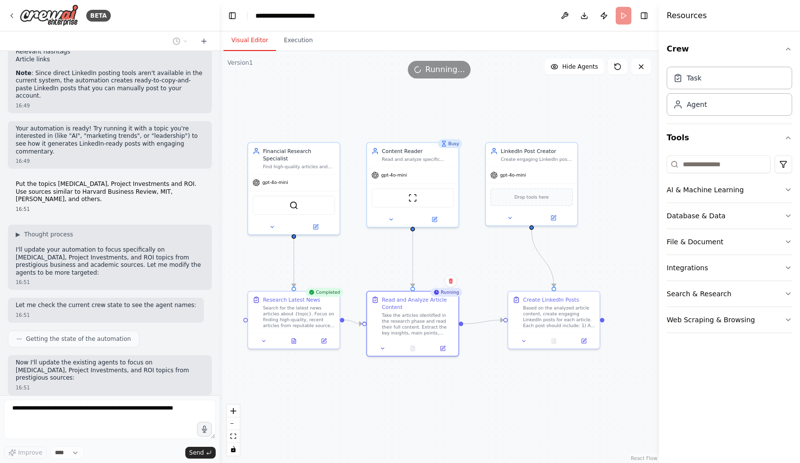
click at [369, 420] on div ".deletable-edge-delete-btn { width: 20px; height: 20px; border: 0px solid #ffff…" at bounding box center [439, 257] width 439 height 412
drag, startPoint x: 366, startPoint y: 408, endPoint x: 373, endPoint y: 400, distance: 10.4
drag, startPoint x: 373, startPoint y: 400, endPoint x: 324, endPoint y: 419, distance: 52.3
click at [324, 419] on div ".deletable-edge-delete-btn { width: 20px; height: 20px; border: 0px solid #ffff…" at bounding box center [439, 257] width 439 height 412
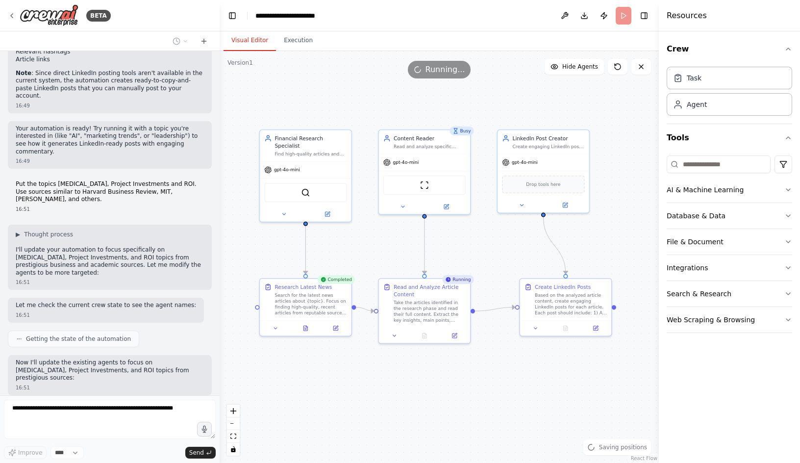
drag, startPoint x: 317, startPoint y: 415, endPoint x: 329, endPoint y: 403, distance: 16.7
click at [329, 403] on div ".deletable-edge-delete-btn { width: 20px; height: 20px; border: 0px solid #ffff…" at bounding box center [439, 257] width 439 height 412
click at [397, 310] on div "Take the articles identified in the research phase and read their full content.…" at bounding box center [430, 310] width 72 height 24
drag, startPoint x: 415, startPoint y: 308, endPoint x: 414, endPoint y: 300, distance: 7.4
click at [414, 300] on div "Take the articles identified in the research phase and read their full content.…" at bounding box center [430, 310] width 72 height 24
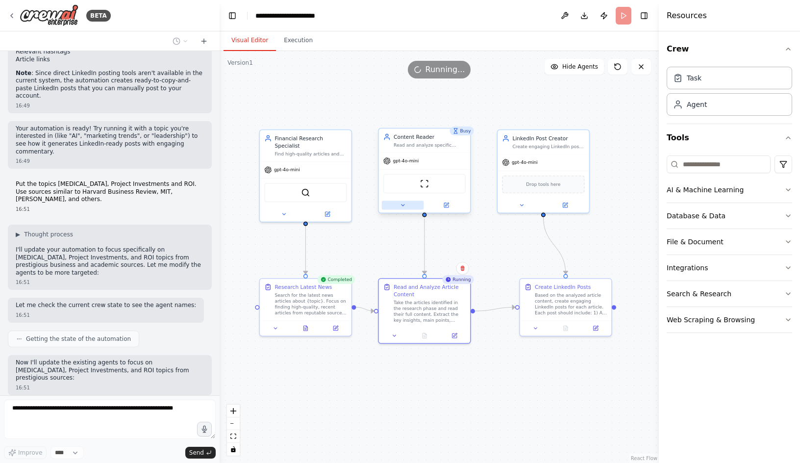
click at [398, 206] on button at bounding box center [403, 204] width 42 height 9
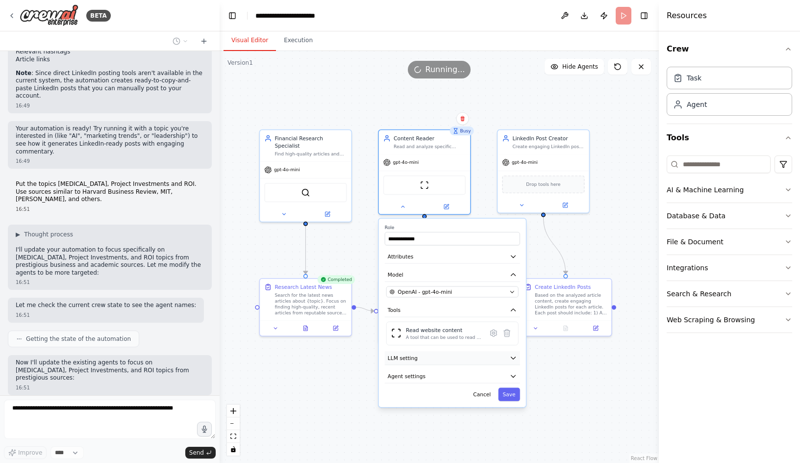
click at [399, 360] on span "LLM setting" at bounding box center [403, 357] width 30 height 7
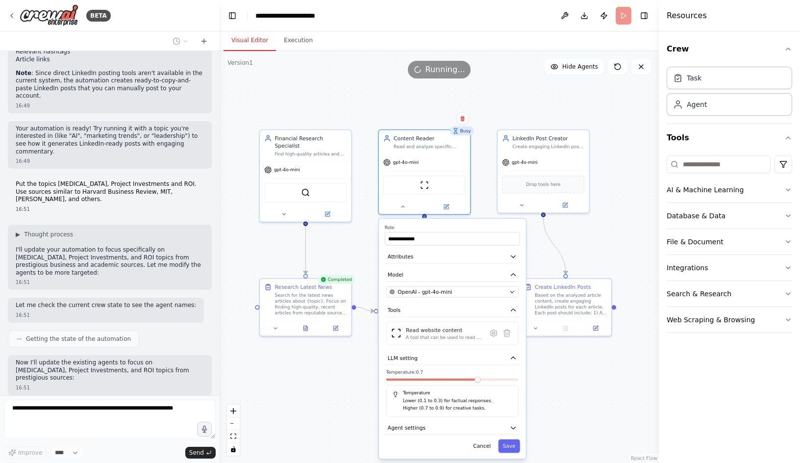
click at [351, 386] on div ".deletable-edge-delete-btn { width: 20px; height: 20px; border: 0px solid #ffff…" at bounding box center [439, 257] width 439 height 412
click at [341, 390] on div ".deletable-edge-delete-btn { width: 20px; height: 20px; border: 0px solid #ffff…" at bounding box center [439, 257] width 439 height 412
click at [479, 447] on button "Cancel" at bounding box center [482, 445] width 26 height 13
click at [333, 397] on div ".deletable-edge-delete-btn { width: 20px; height: 20px; border: 0px solid #ffff…" at bounding box center [439, 257] width 439 height 412
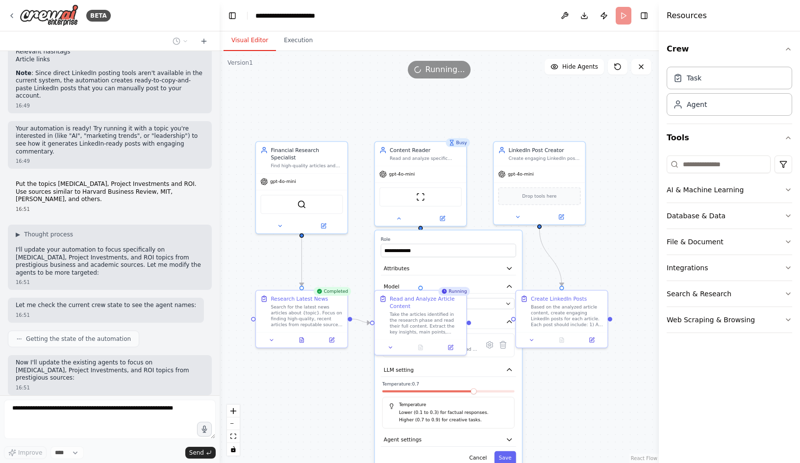
drag, startPoint x: 299, startPoint y: 373, endPoint x: 296, endPoint y: 385, distance: 12.4
click at [296, 385] on div ".deletable-edge-delete-btn { width: 20px; height: 20px; border: 0px solid #ffff…" at bounding box center [439, 257] width 439 height 412
click at [606, 265] on div ".deletable-edge-delete-btn { width: 20px; height: 20px; border: 0px solid #ffff…" at bounding box center [439, 257] width 439 height 412
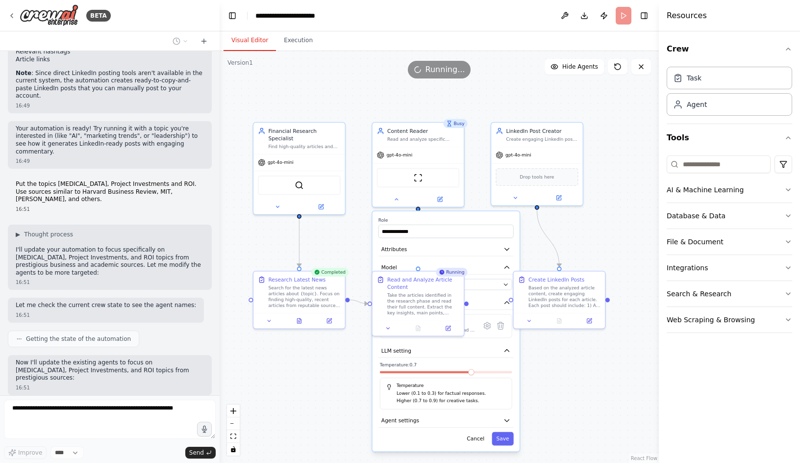
drag, startPoint x: 598, startPoint y: 259, endPoint x: 596, endPoint y: 239, distance: 20.8
click at [596, 239] on div ".deletable-edge-delete-btn { width: 20px; height: 20px; border: 0px solid #ffff…" at bounding box center [439, 257] width 439 height 412
drag, startPoint x: 426, startPoint y: 303, endPoint x: 407, endPoint y: 303, distance: 19.1
click at [408, 303] on div "Take the articles identified in the research phase and read their full content.…" at bounding box center [423, 301] width 72 height 24
click at [315, 379] on div ".deletable-edge-delete-btn { width: 20px; height: 20px; border: 0px solid #ffff…" at bounding box center [439, 257] width 439 height 412
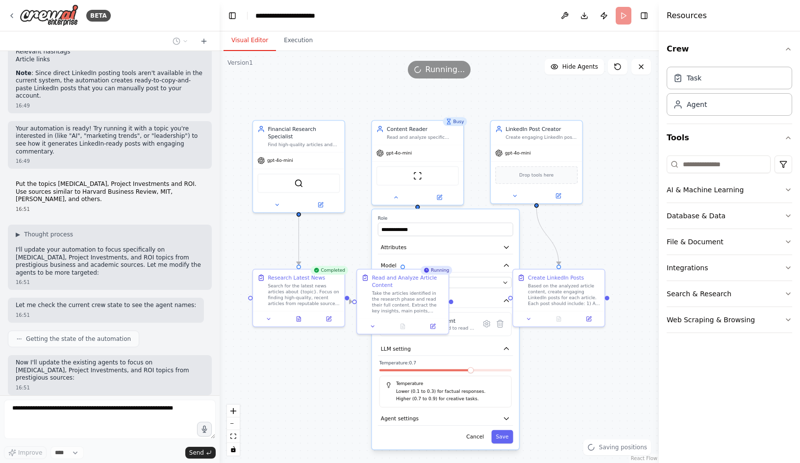
click at [311, 371] on div ".deletable-edge-delete-btn { width: 20px; height: 20px; border: 0px solid #ffff…" at bounding box center [439, 257] width 439 height 412
click at [478, 434] on button "Cancel" at bounding box center [475, 436] width 26 height 13
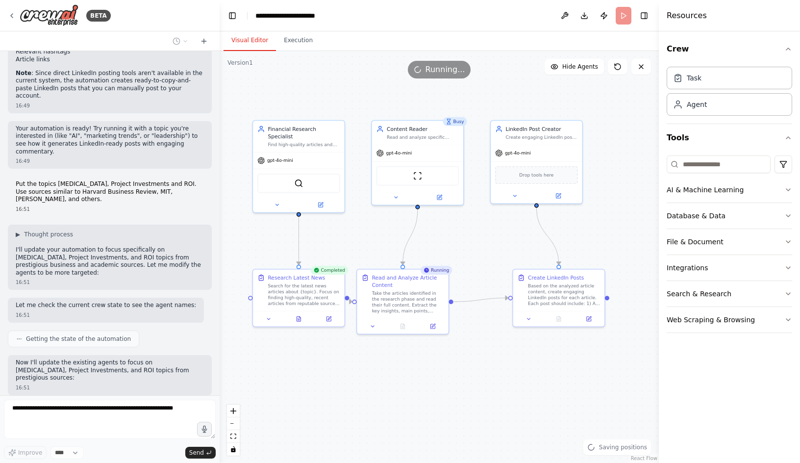
click at [490, 402] on div ".deletable-edge-delete-btn { width: 20px; height: 20px; border: 0px solid #ffff…" at bounding box center [439, 257] width 439 height 412
drag, startPoint x: 425, startPoint y: 312, endPoint x: 447, endPoint y: 314, distance: 21.7
click at [446, 311] on div "Read and Analyze Article Content Take the articles identified in the research p…" at bounding box center [425, 291] width 91 height 49
click at [450, 372] on div ".deletable-edge-delete-btn { width: 20px; height: 20px; border: 0px solid #ffff…" at bounding box center [439, 257] width 439 height 412
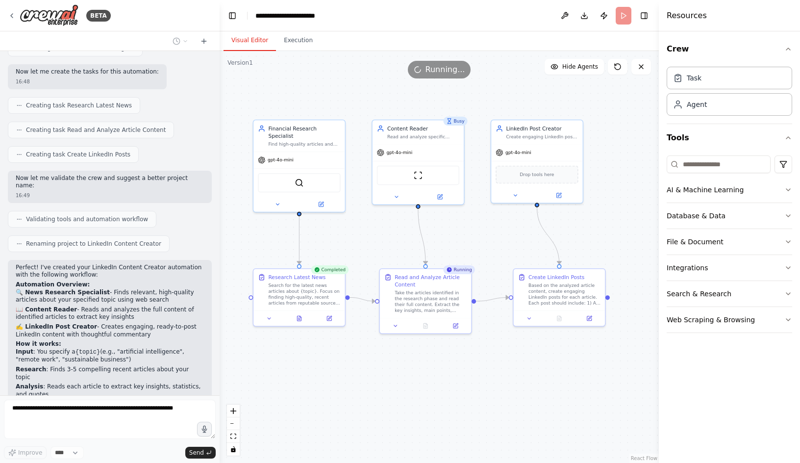
scroll to position [987, 0]
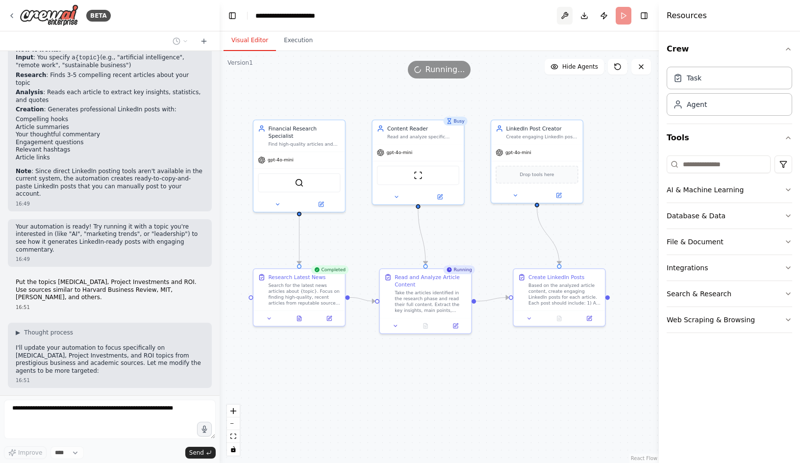
click at [561, 13] on button at bounding box center [565, 16] width 16 height 18
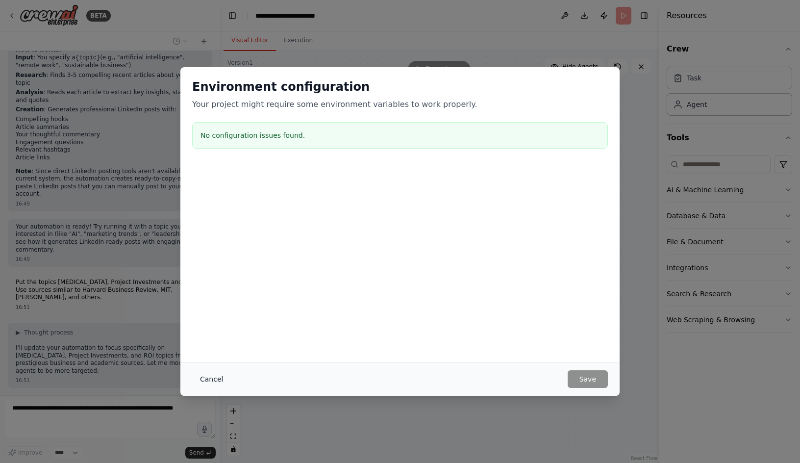
click at [214, 380] on button "Cancel" at bounding box center [211, 379] width 39 height 18
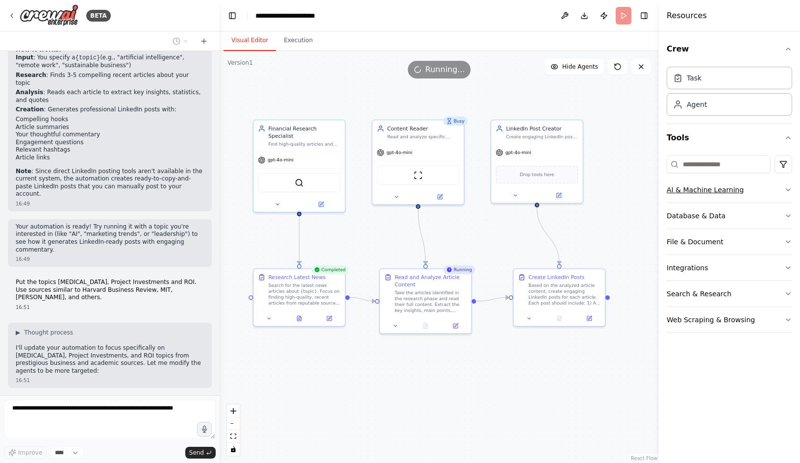
click at [788, 184] on button "AI & Machine Learning" at bounding box center [729, 189] width 125 height 25
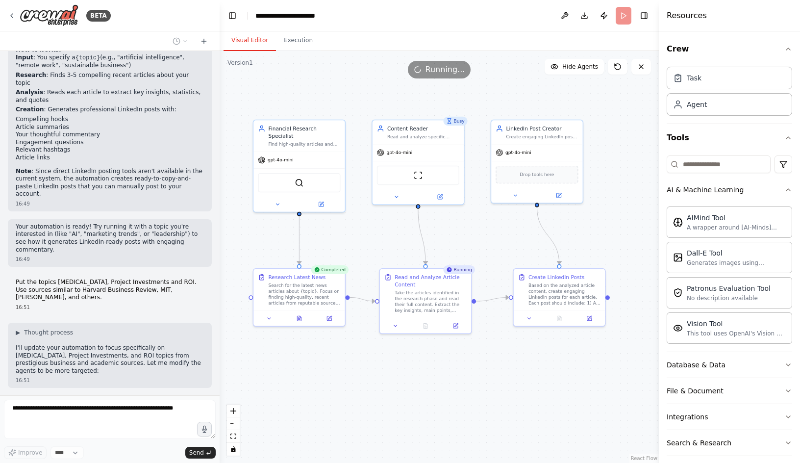
click at [784, 193] on icon "button" at bounding box center [788, 190] width 8 height 8
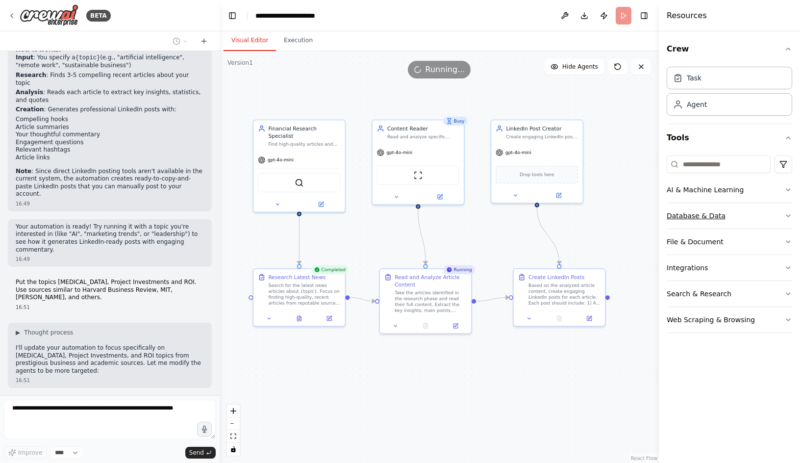
click at [769, 214] on button "Database & Data" at bounding box center [729, 215] width 125 height 25
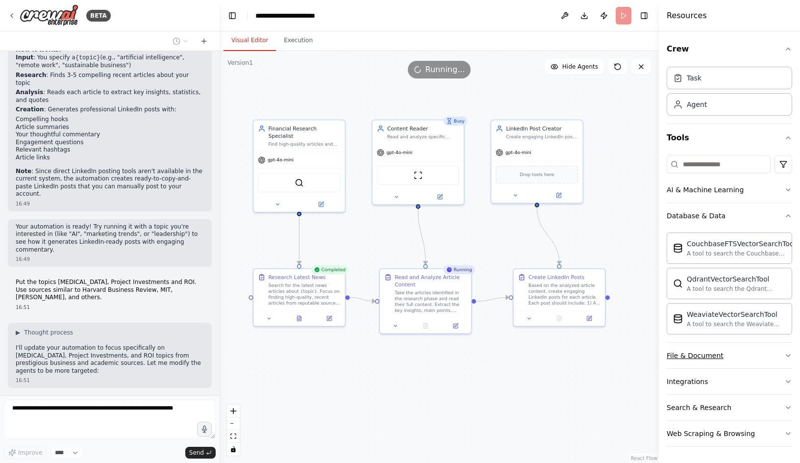
click at [748, 351] on button "File & Document" at bounding box center [729, 355] width 125 height 25
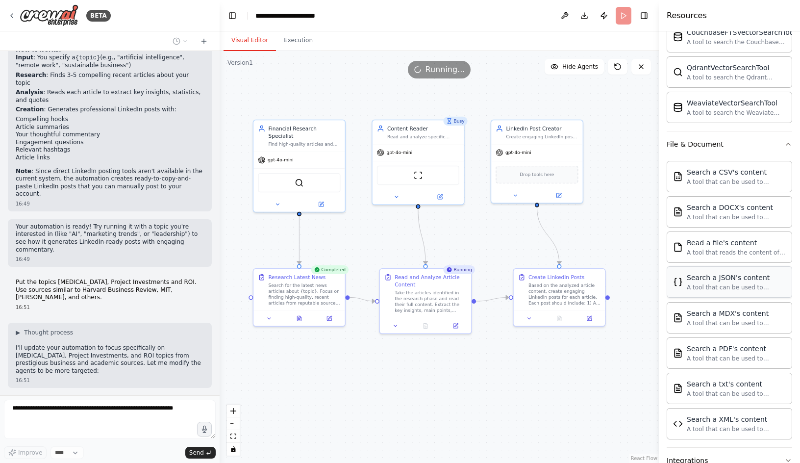
scroll to position [290, 0]
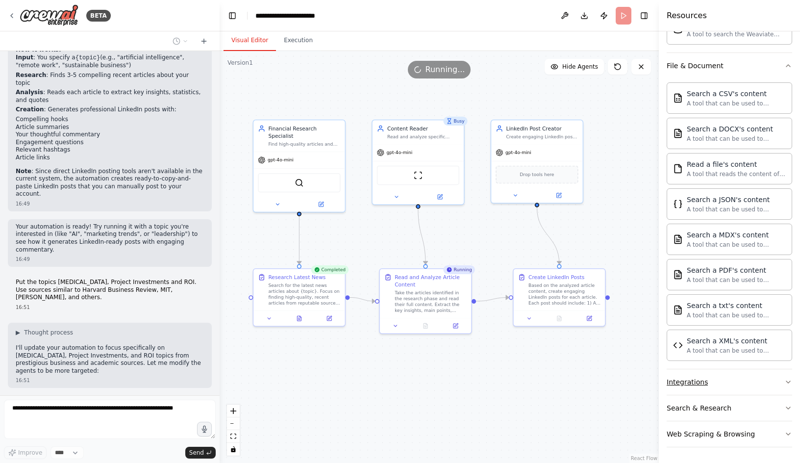
click at [720, 379] on button "Integrations" at bounding box center [729, 381] width 125 height 25
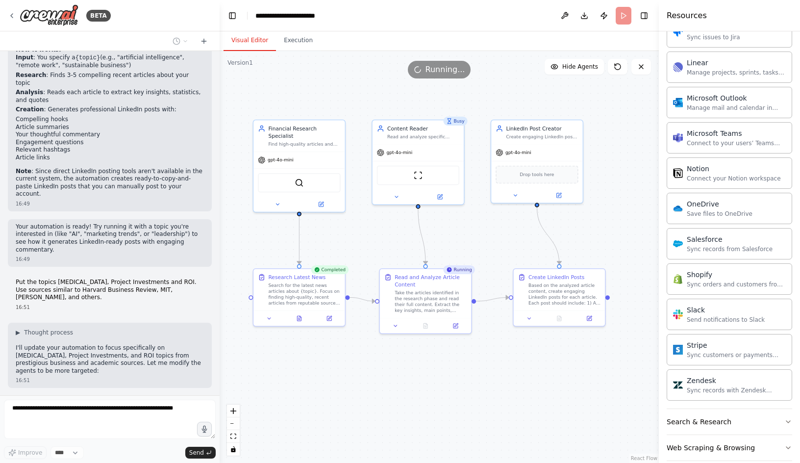
scroll to position [1039, 0]
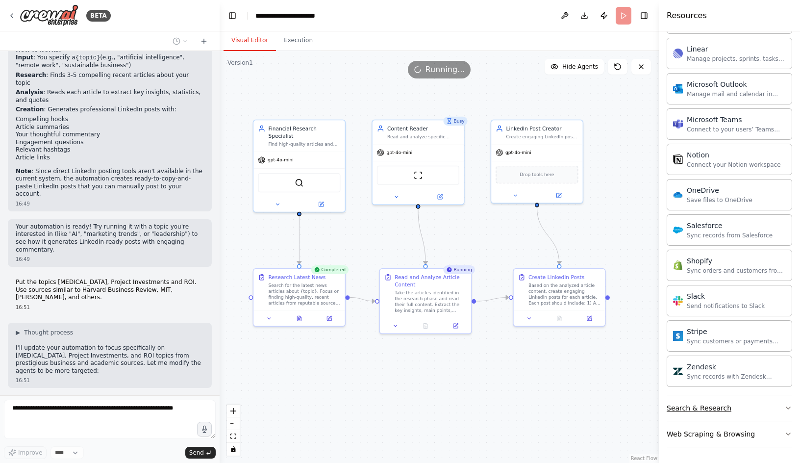
click at [688, 412] on div "Search & Research" at bounding box center [699, 408] width 65 height 10
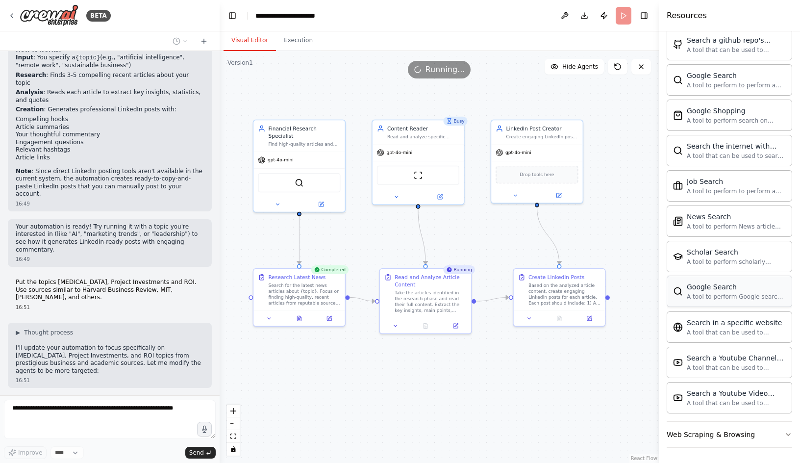
scroll to position [1540, 0]
click at [721, 431] on div "Web Scraping & Browsing" at bounding box center [711, 434] width 88 height 10
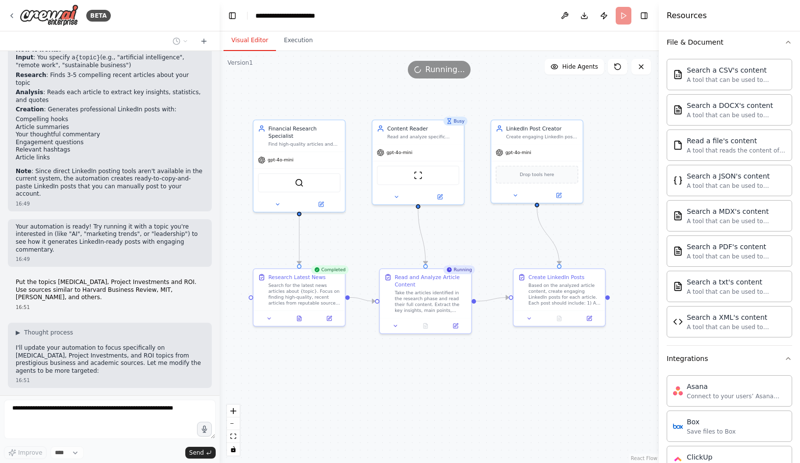
scroll to position [68, 0]
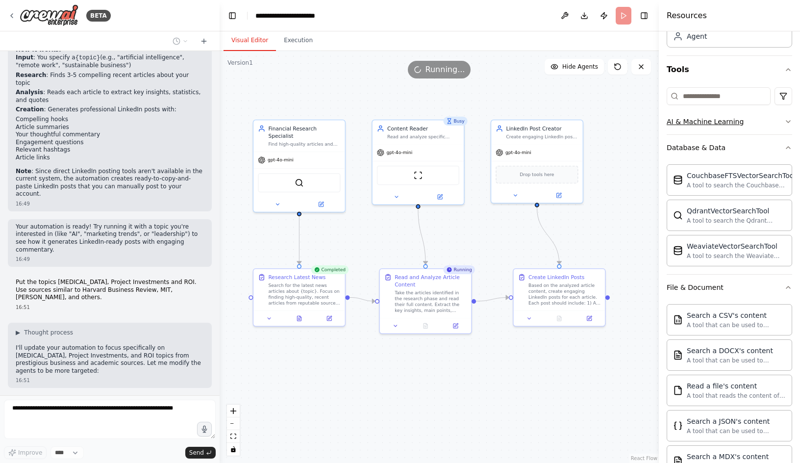
click at [678, 123] on div "AI & Machine Learning" at bounding box center [705, 122] width 77 height 10
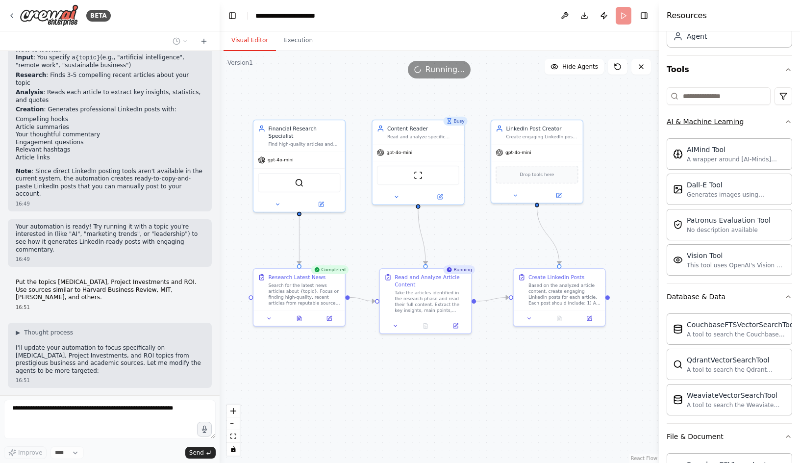
click at [676, 124] on div "AI & Machine Learning" at bounding box center [705, 122] width 77 height 10
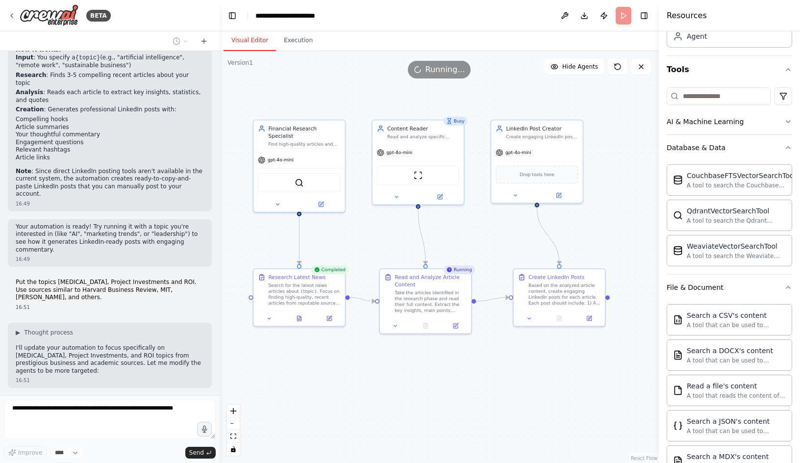
click at [622, 148] on div ".deletable-edge-delete-btn { width: 20px; height: 20px; border: 0px solid #ffff…" at bounding box center [439, 257] width 439 height 412
drag, startPoint x: 615, startPoint y: 117, endPoint x: 568, endPoint y: 78, distance: 60.6
click at [615, 117] on div ".deletable-edge-delete-btn { width: 20px; height: 20px; border: 0px solid #ffff…" at bounding box center [439, 257] width 439 height 412
click at [646, 19] on button "Toggle Right Sidebar" at bounding box center [644, 16] width 14 height 14
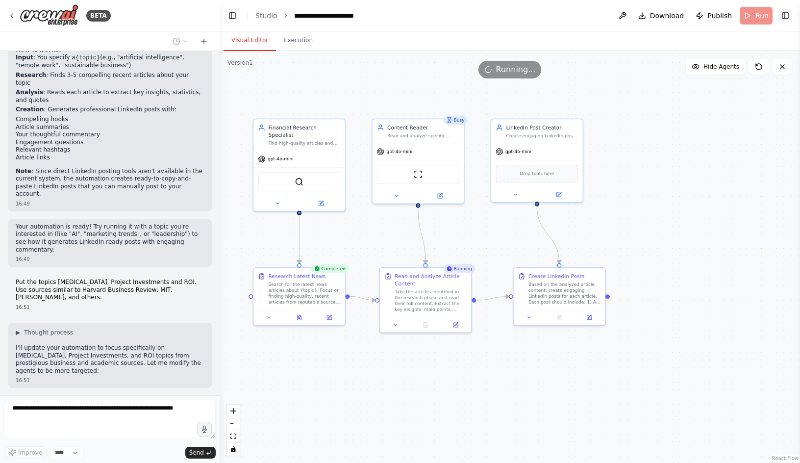
click at [786, 15] on button "Toggle Right Sidebar" at bounding box center [785, 16] width 14 height 14
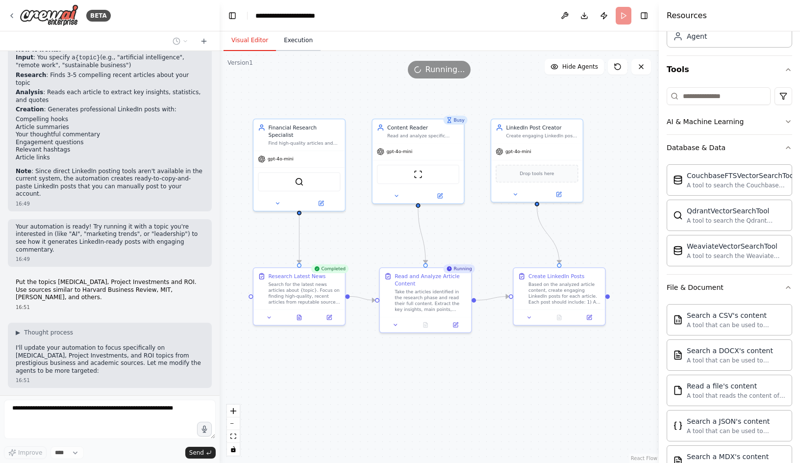
click at [292, 37] on button "Execution" at bounding box center [298, 40] width 45 height 21
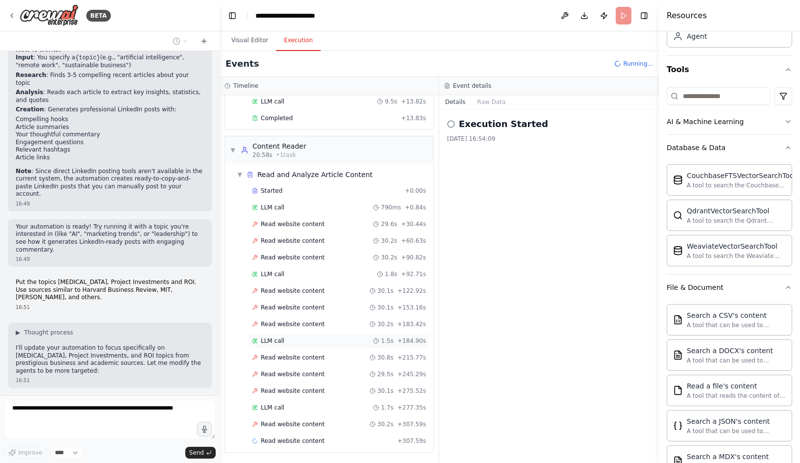
scroll to position [104, 0]
click at [478, 104] on button "Raw Data" at bounding box center [492, 102] width 40 height 14
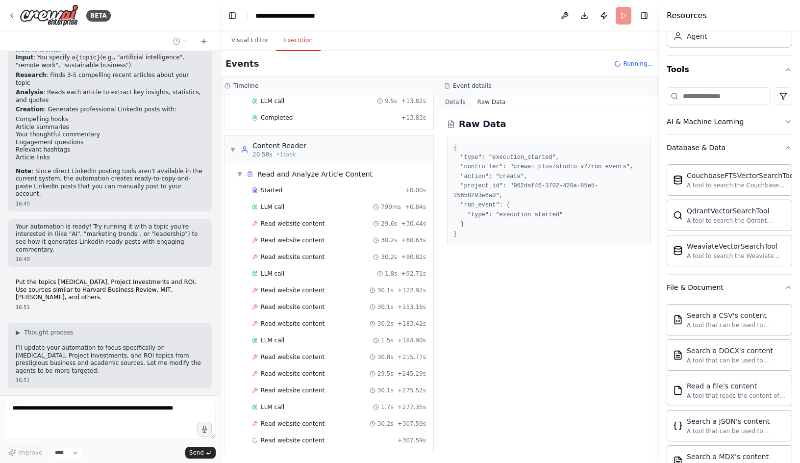
click at [457, 100] on button "Details" at bounding box center [455, 102] width 32 height 14
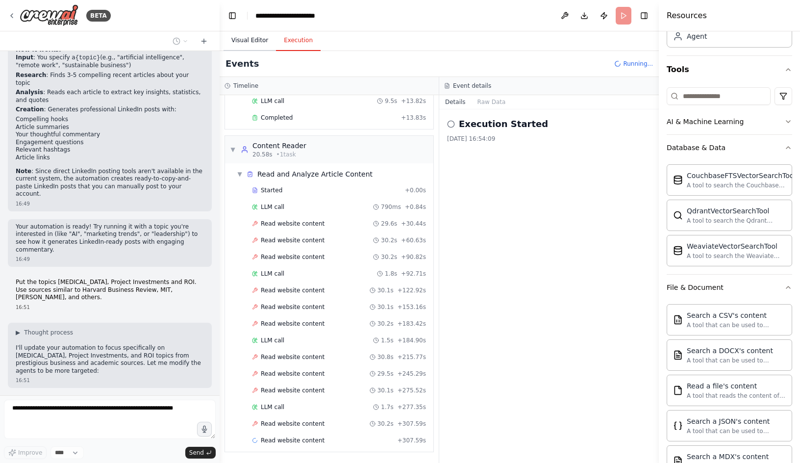
click at [260, 32] on button "Visual Editor" at bounding box center [250, 40] width 52 height 21
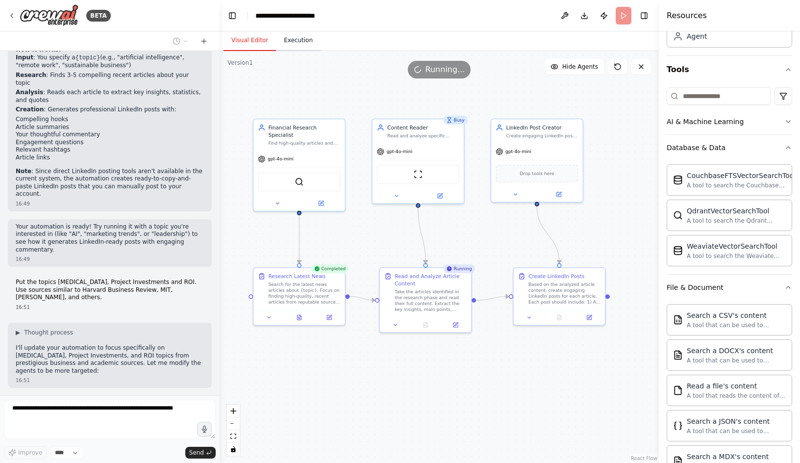
click at [288, 34] on button "Execution" at bounding box center [298, 40] width 45 height 21
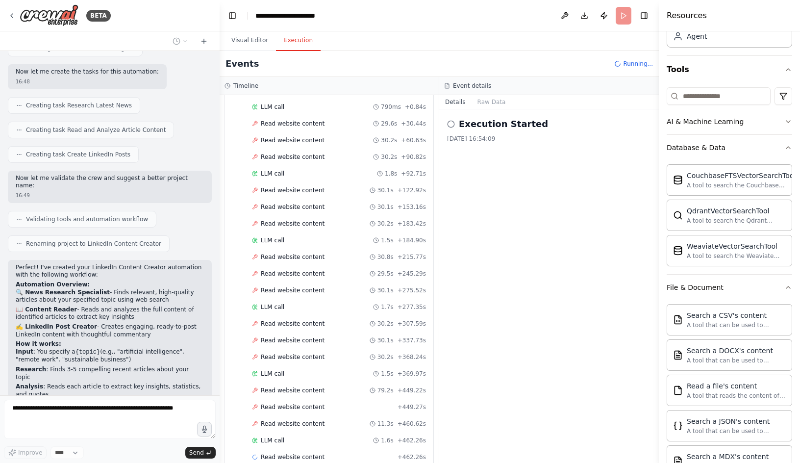
scroll to position [221, 0]
